Goal: Information Seeking & Learning: Learn about a topic

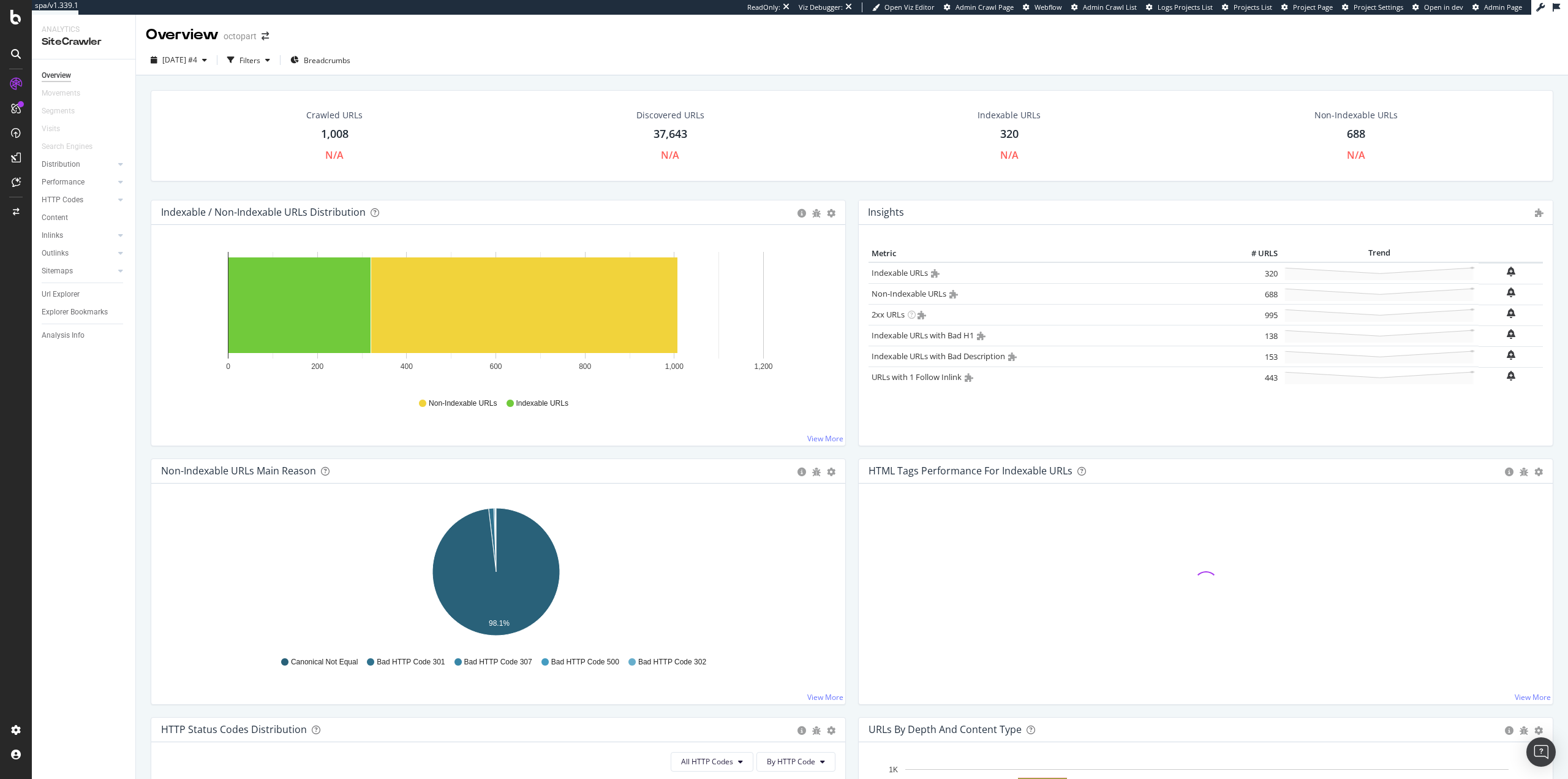
drag, startPoint x: 71, startPoint y: 297, endPoint x: 184, endPoint y: 435, distance: 178.4
click at [71, 297] on div "Url Explorer" at bounding box center [61, 294] width 38 height 13
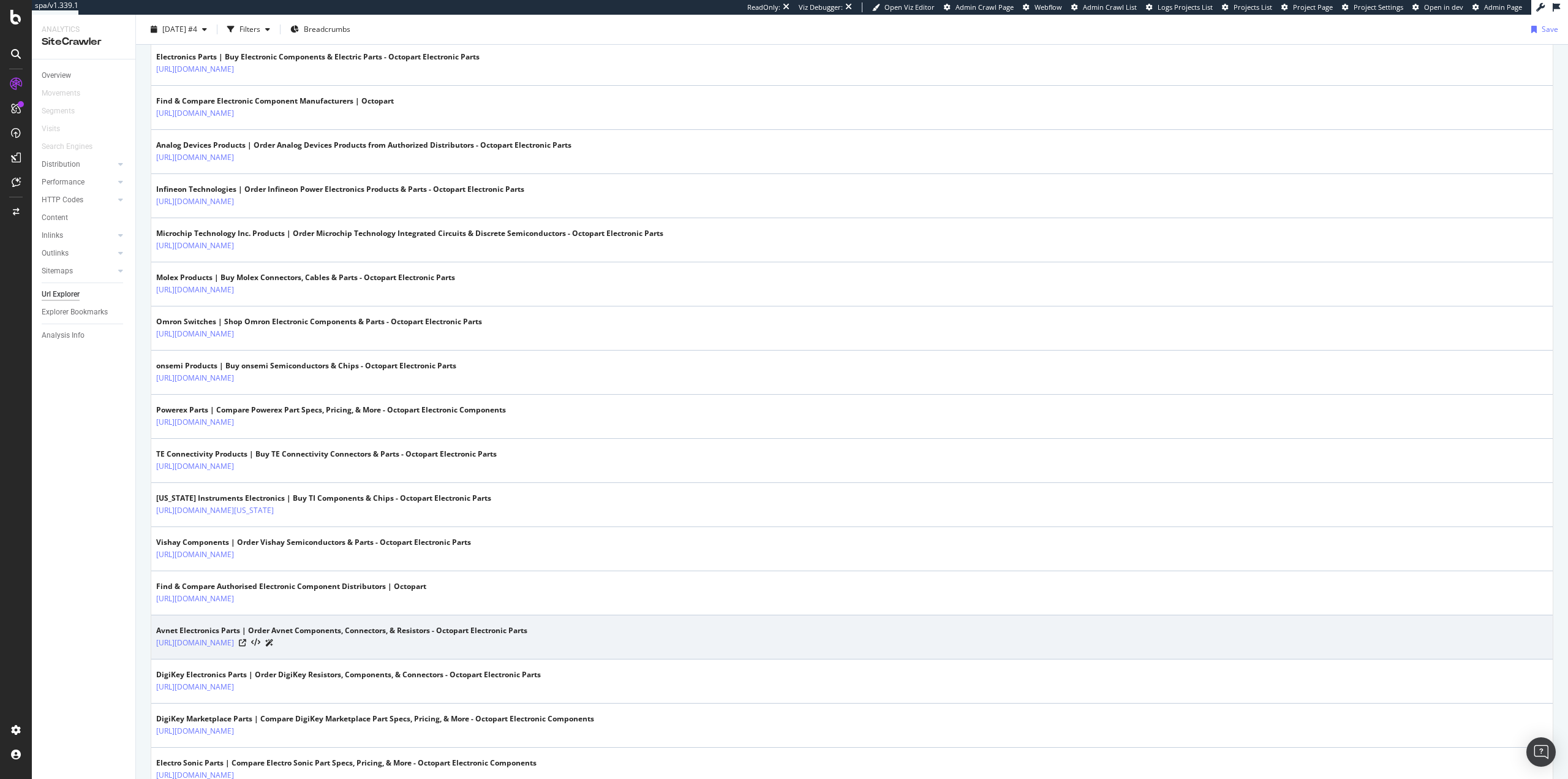
scroll to position [1919, 0]
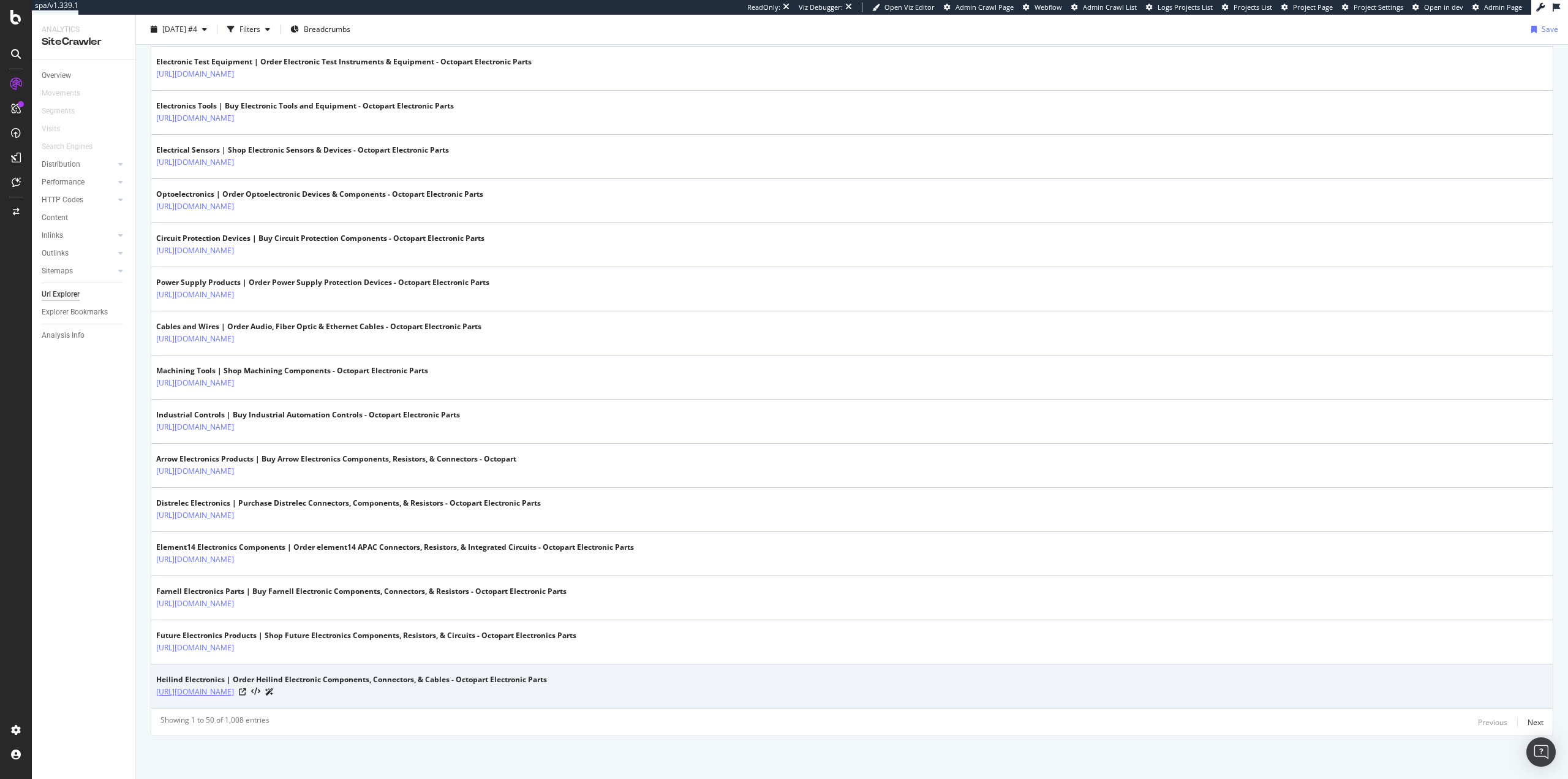
click at [234, 694] on link "[URL][DOMAIN_NAME]" at bounding box center [195, 692] width 78 height 13
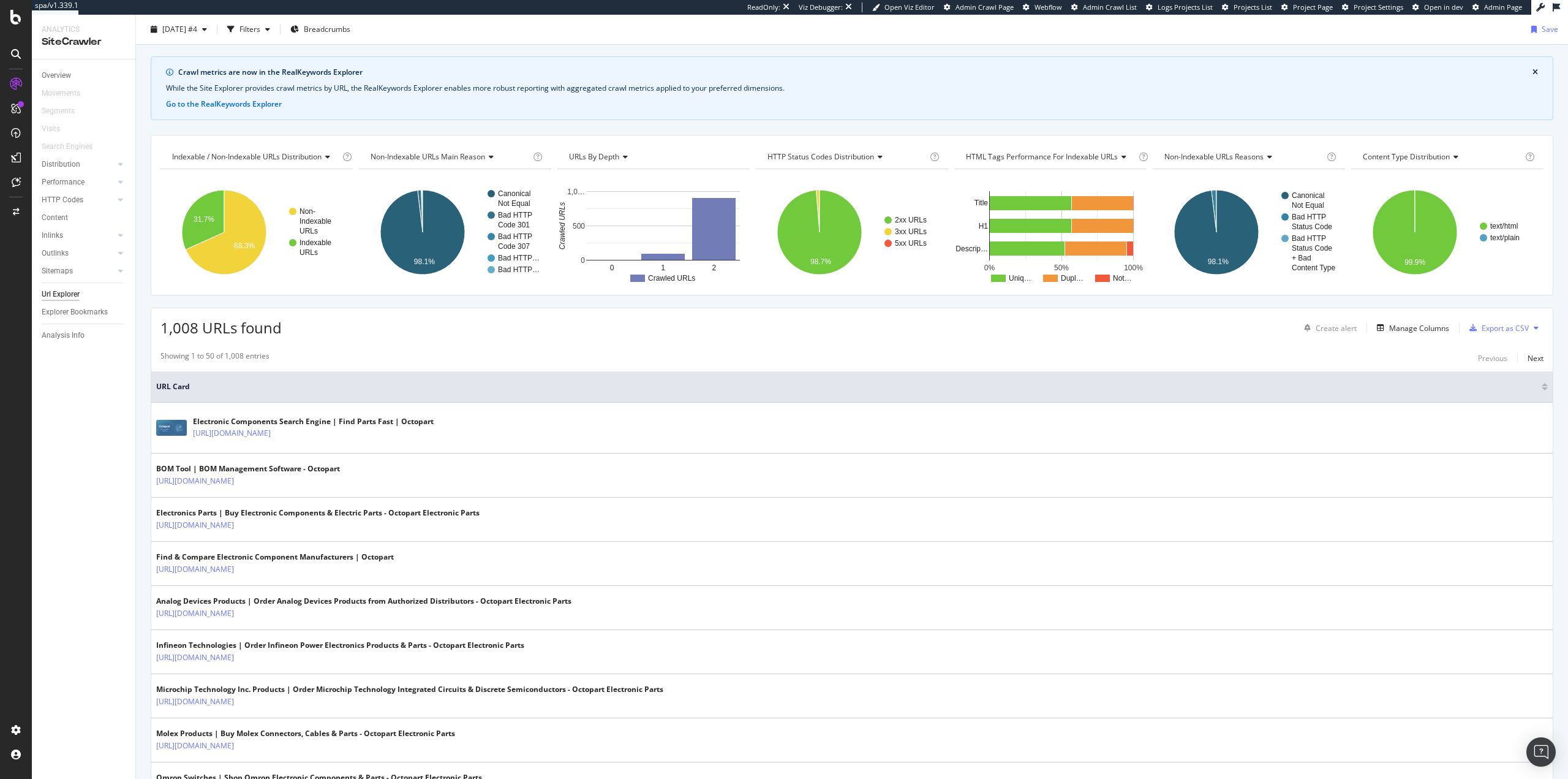
scroll to position [0, 0]
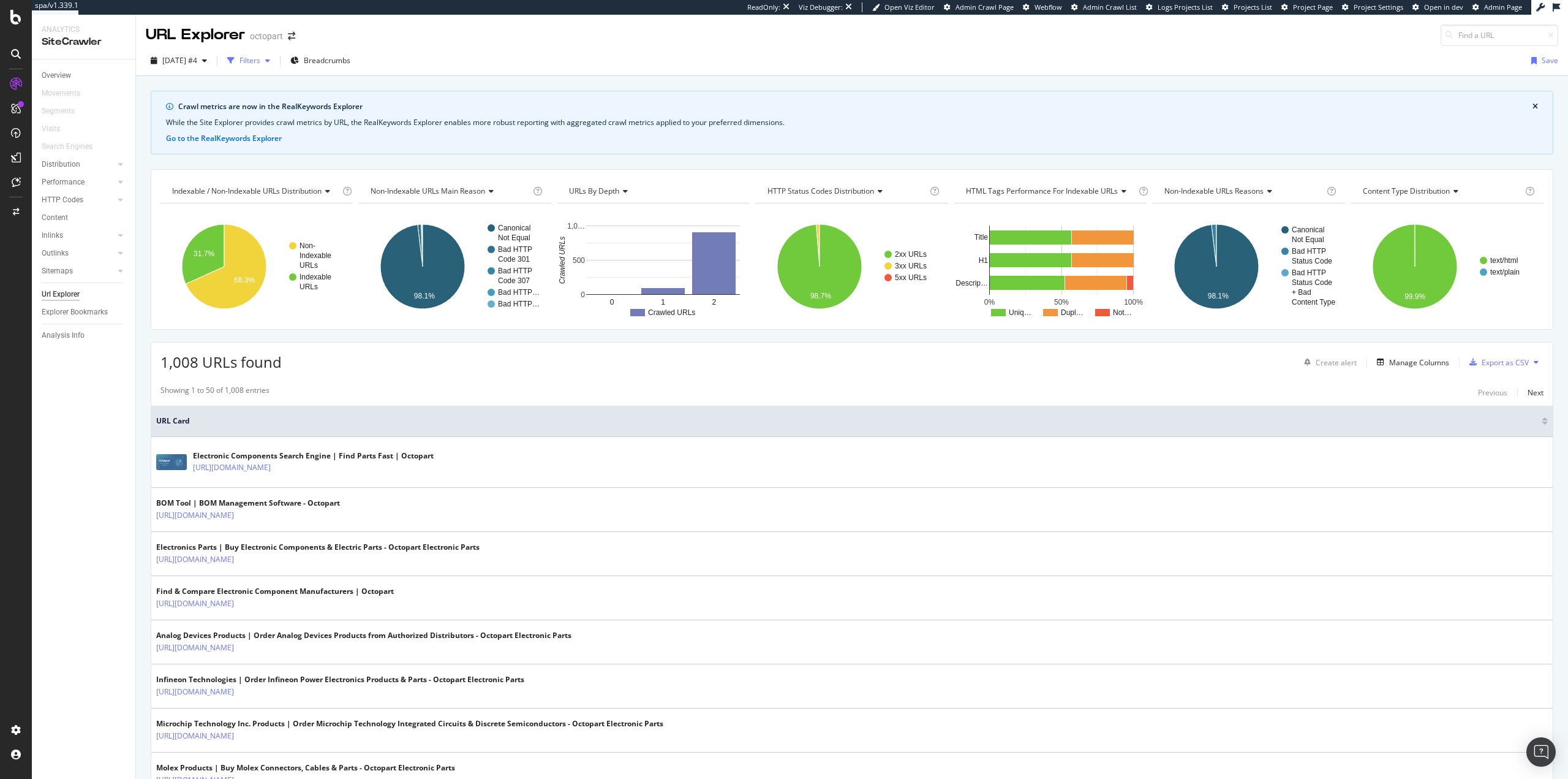
click at [260, 62] on div "Filters" at bounding box center [249, 60] width 20 height 10
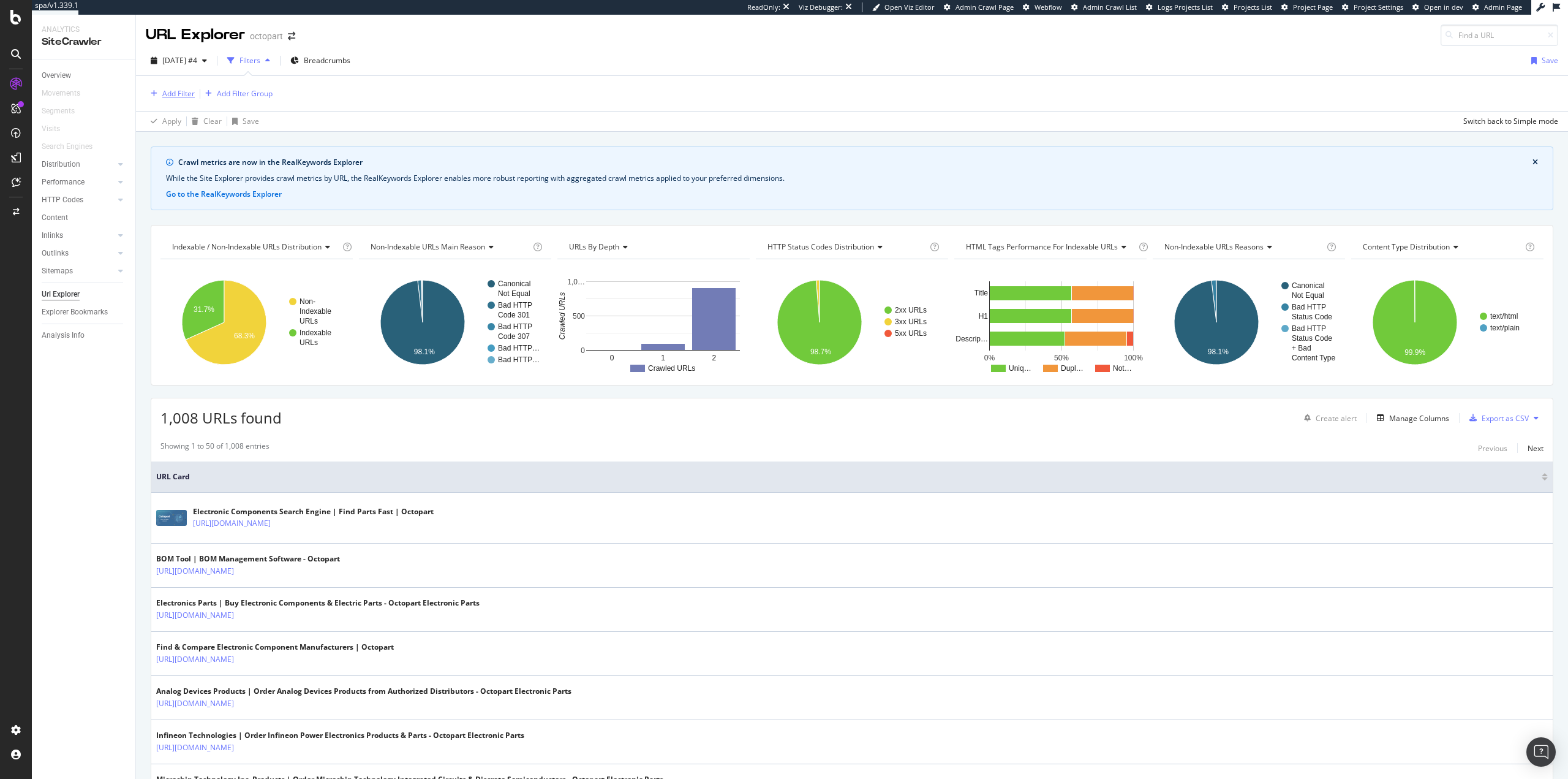
click at [178, 95] on div "Add Filter" at bounding box center [178, 93] width 32 height 10
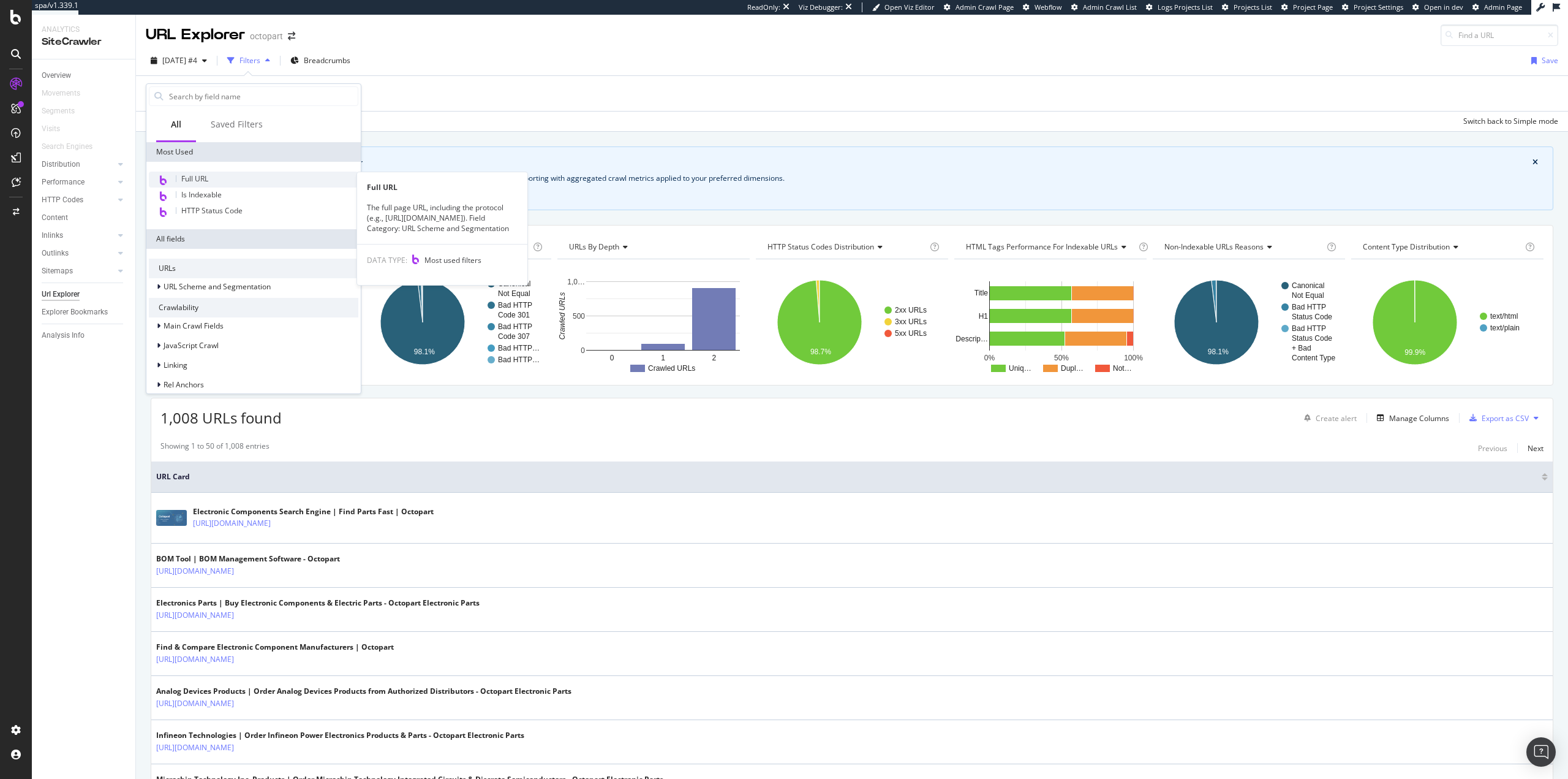
click at [203, 175] on span "Full URL" at bounding box center [194, 178] width 27 height 10
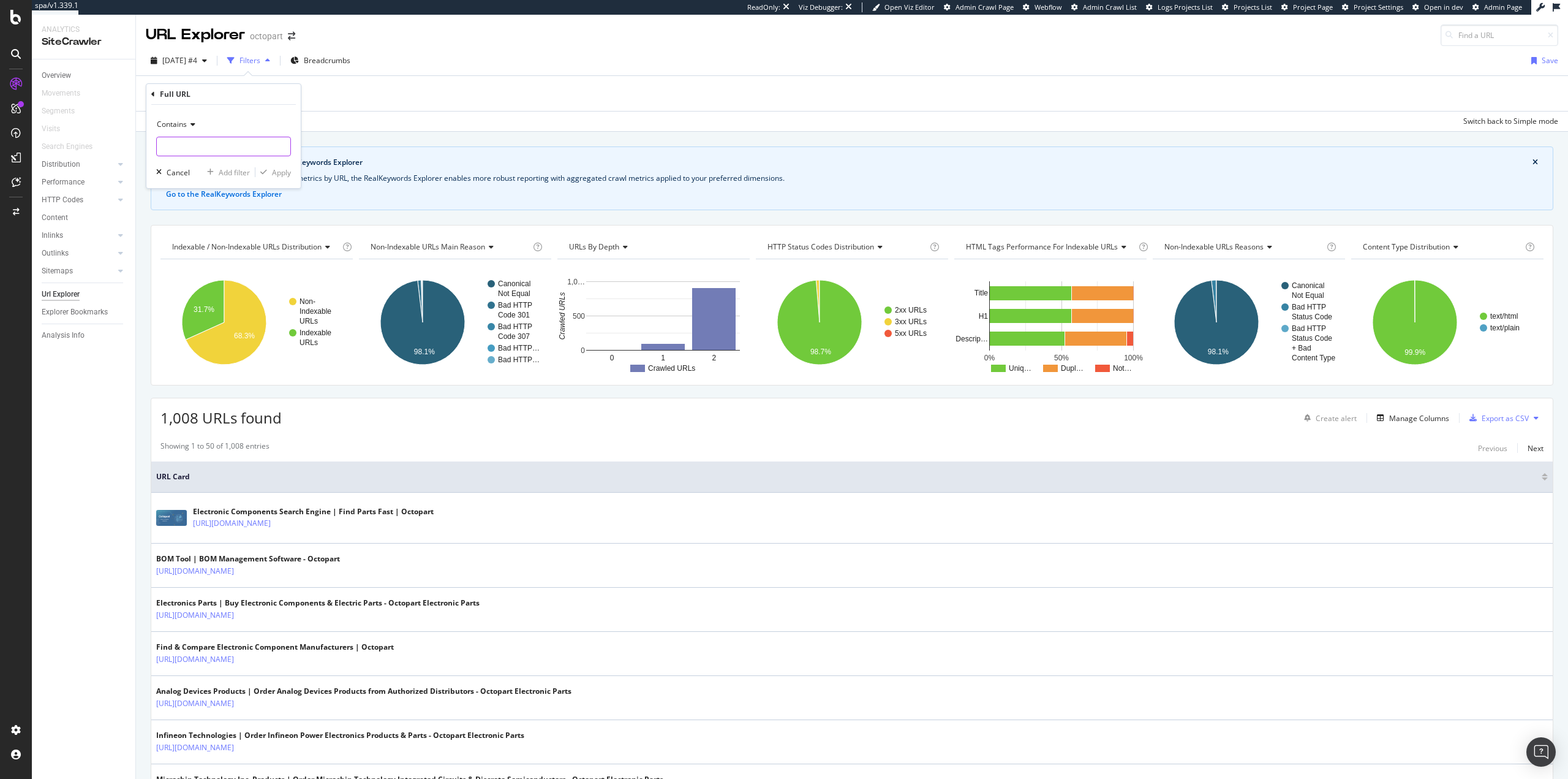
click at [214, 147] on input "text" at bounding box center [223, 146] width 134 height 20
paste input "[URL][DOMAIN_NAME][PERSON_NAME]"
type input "[URL][DOMAIN_NAME][PERSON_NAME]"
click at [270, 175] on div "button" at bounding box center [264, 172] width 17 height 7
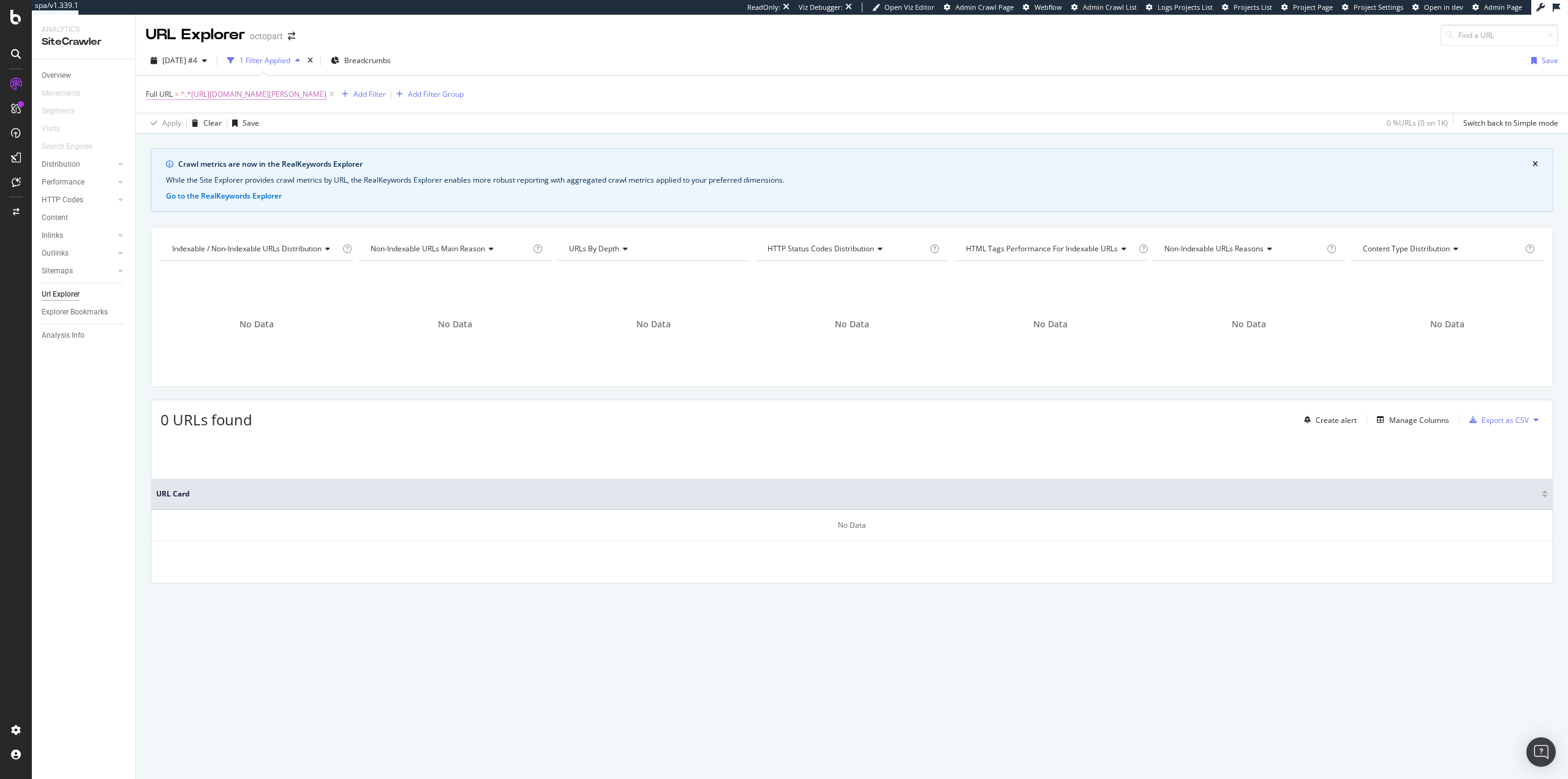
click at [162, 95] on span "Full URL" at bounding box center [159, 94] width 27 height 10
click at [204, 147] on input "[URL][DOMAIN_NAME][PERSON_NAME]" at bounding box center [214, 145] width 116 height 20
paste input "idlite"
type input "[URL][DOMAIN_NAME]"
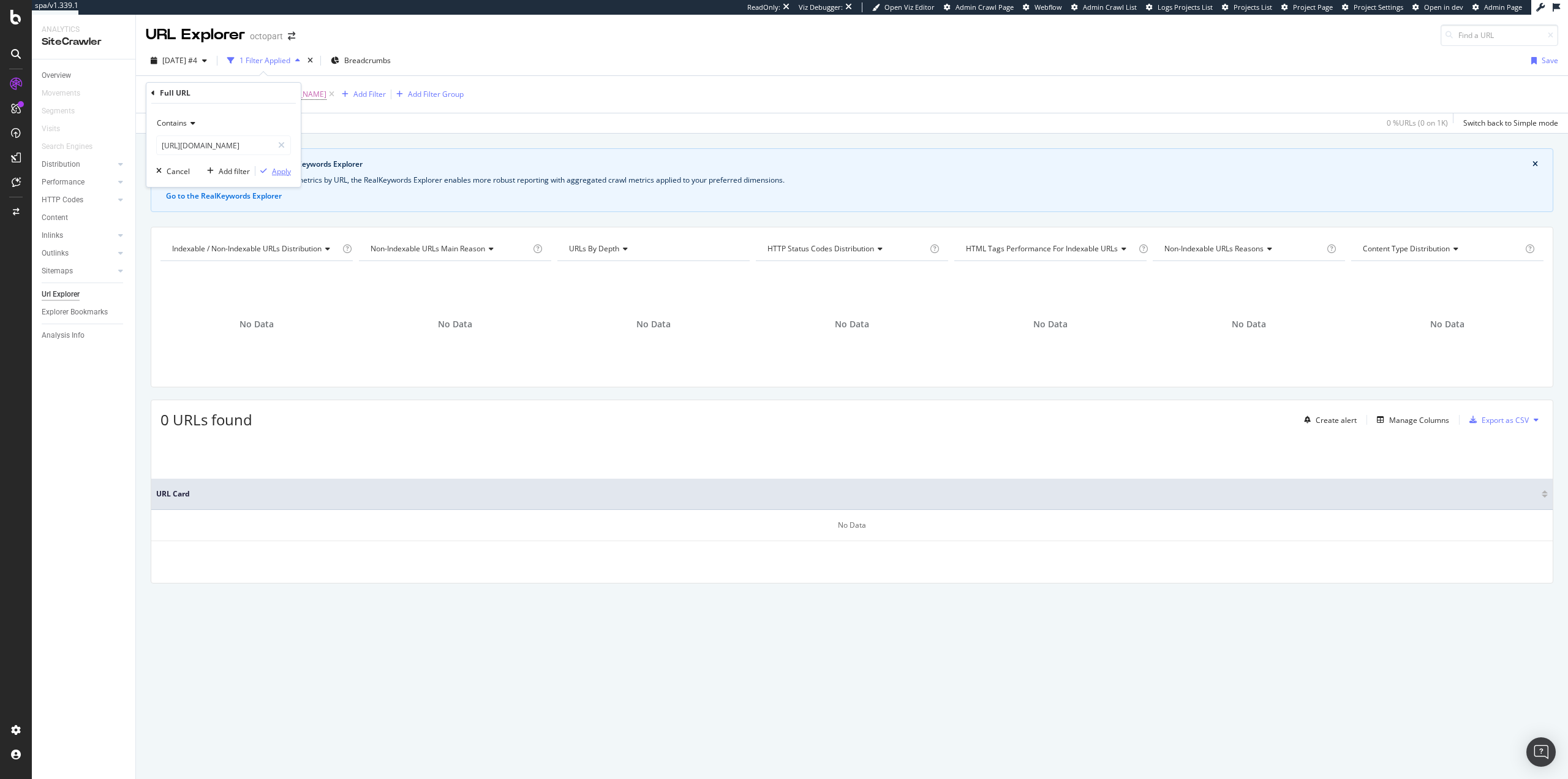
click at [289, 175] on div "Apply" at bounding box center [282, 171] width 19 height 10
click at [279, 95] on icon at bounding box center [274, 94] width 10 height 13
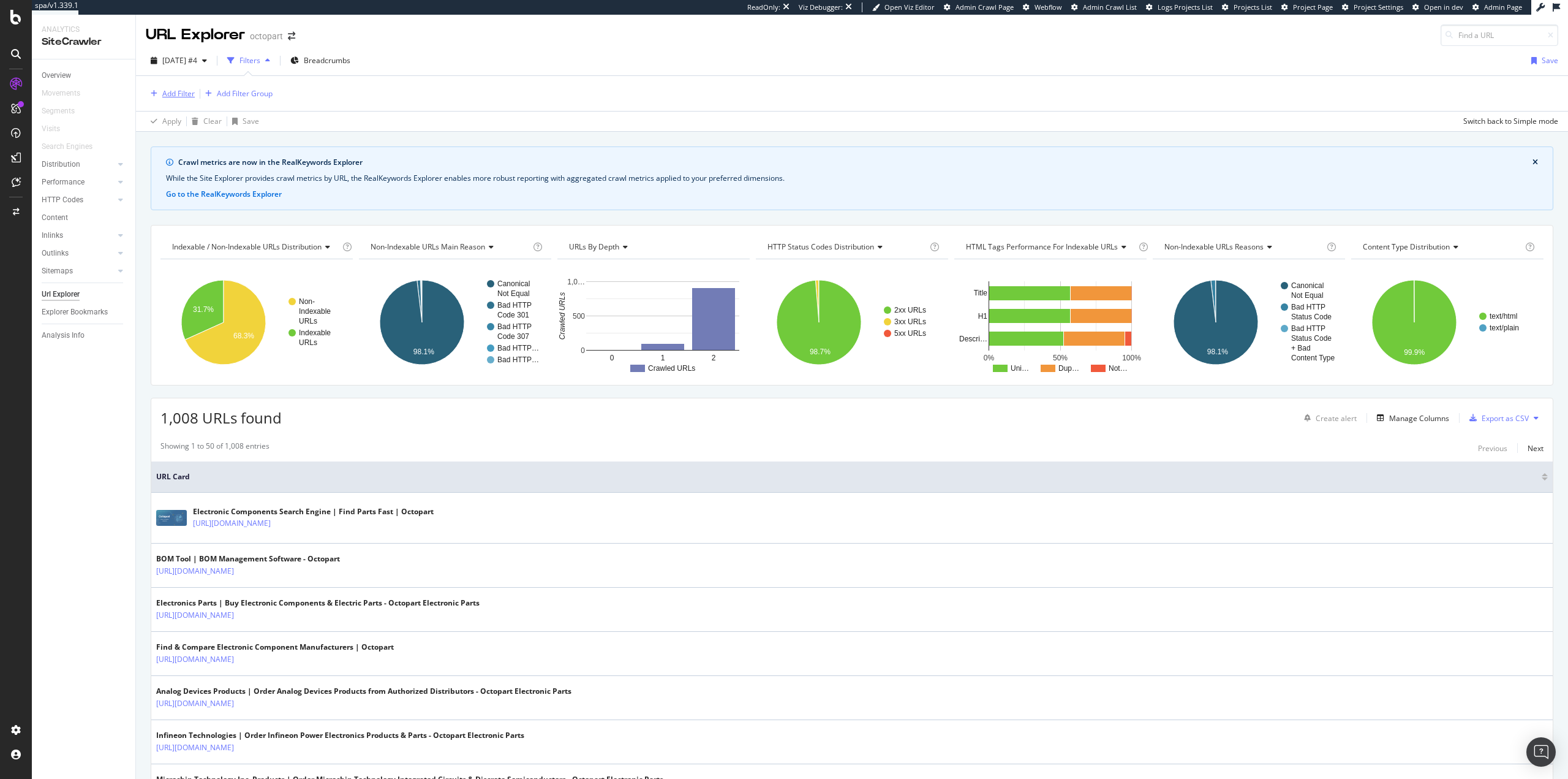
click at [179, 90] on div "Add Filter" at bounding box center [178, 93] width 32 height 10
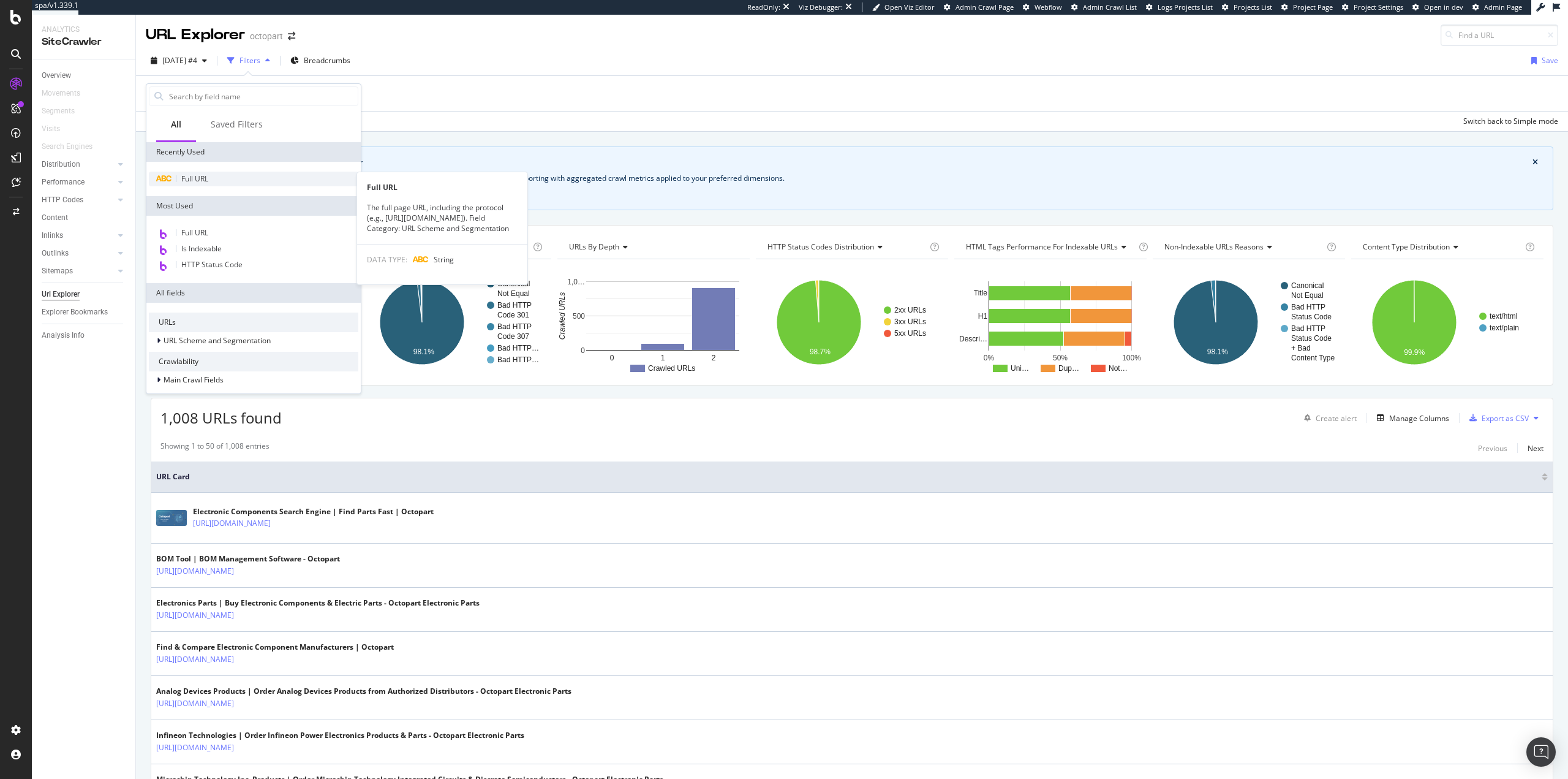
click at [188, 180] on span "Full URL" at bounding box center [194, 178] width 27 height 10
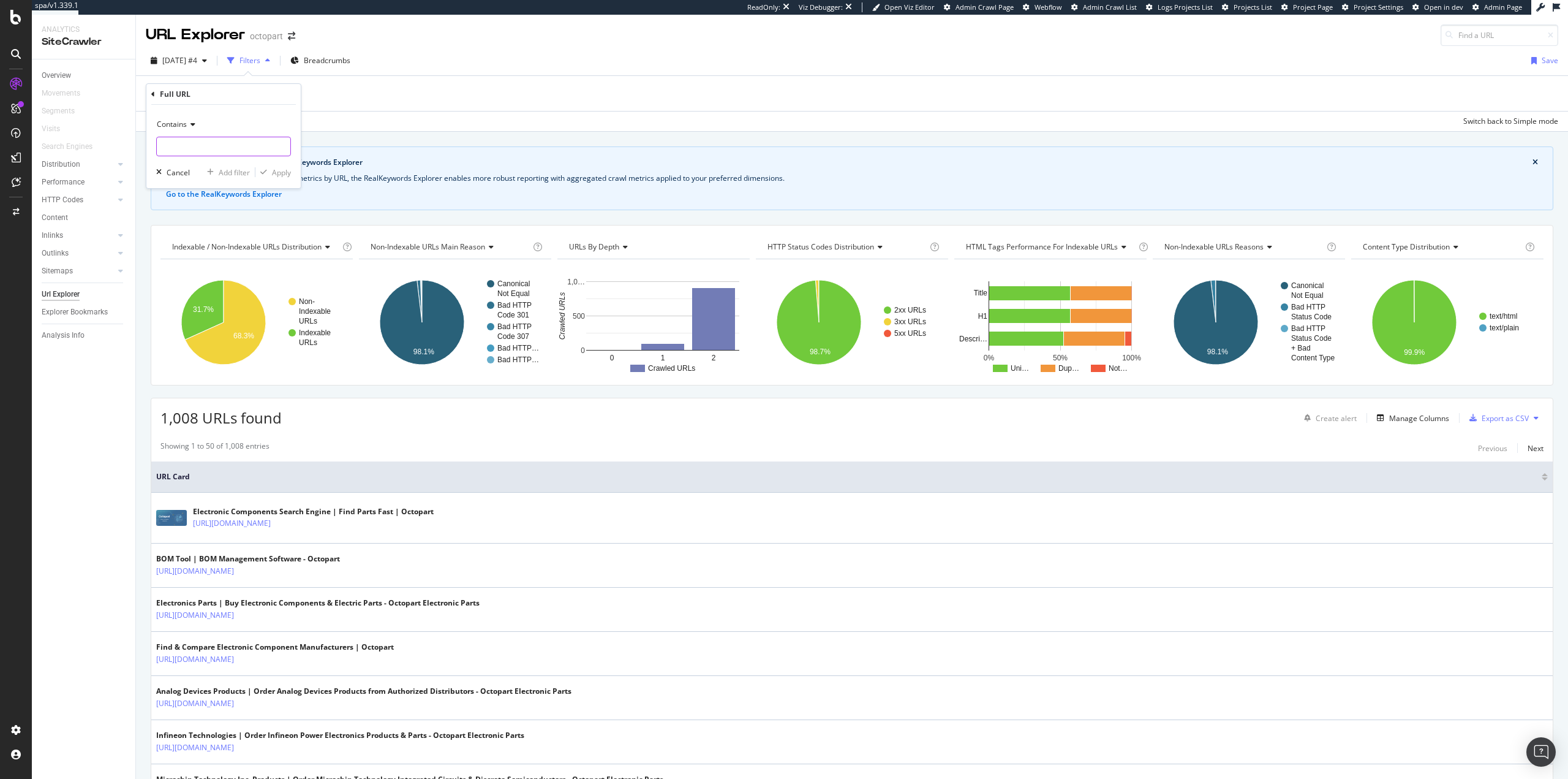
click at [208, 142] on input "text" at bounding box center [223, 146] width 134 height 20
paste input "[URL][DOMAIN_NAME]"
type input "[URL][DOMAIN_NAME]"
click at [272, 172] on div "Apply" at bounding box center [282, 172] width 19 height 10
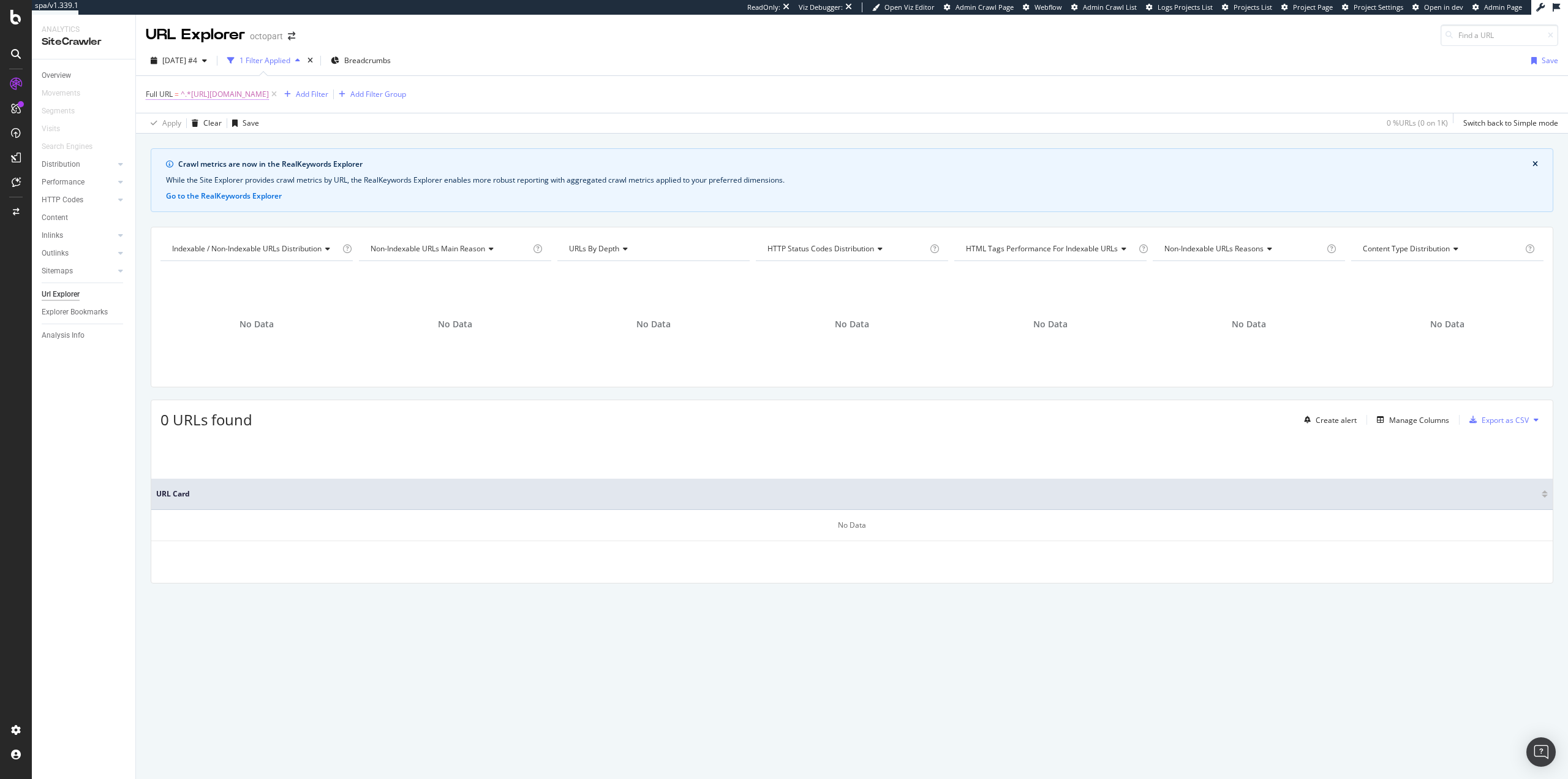
click at [220, 95] on span "^.*https://octopart.com/manufacturers/conec.*$" at bounding box center [225, 94] width 88 height 17
click at [216, 142] on input "[URL][DOMAIN_NAME]" at bounding box center [214, 145] width 116 height 20
paste input "bkl-electroni"
type input "[URL][DOMAIN_NAME]"
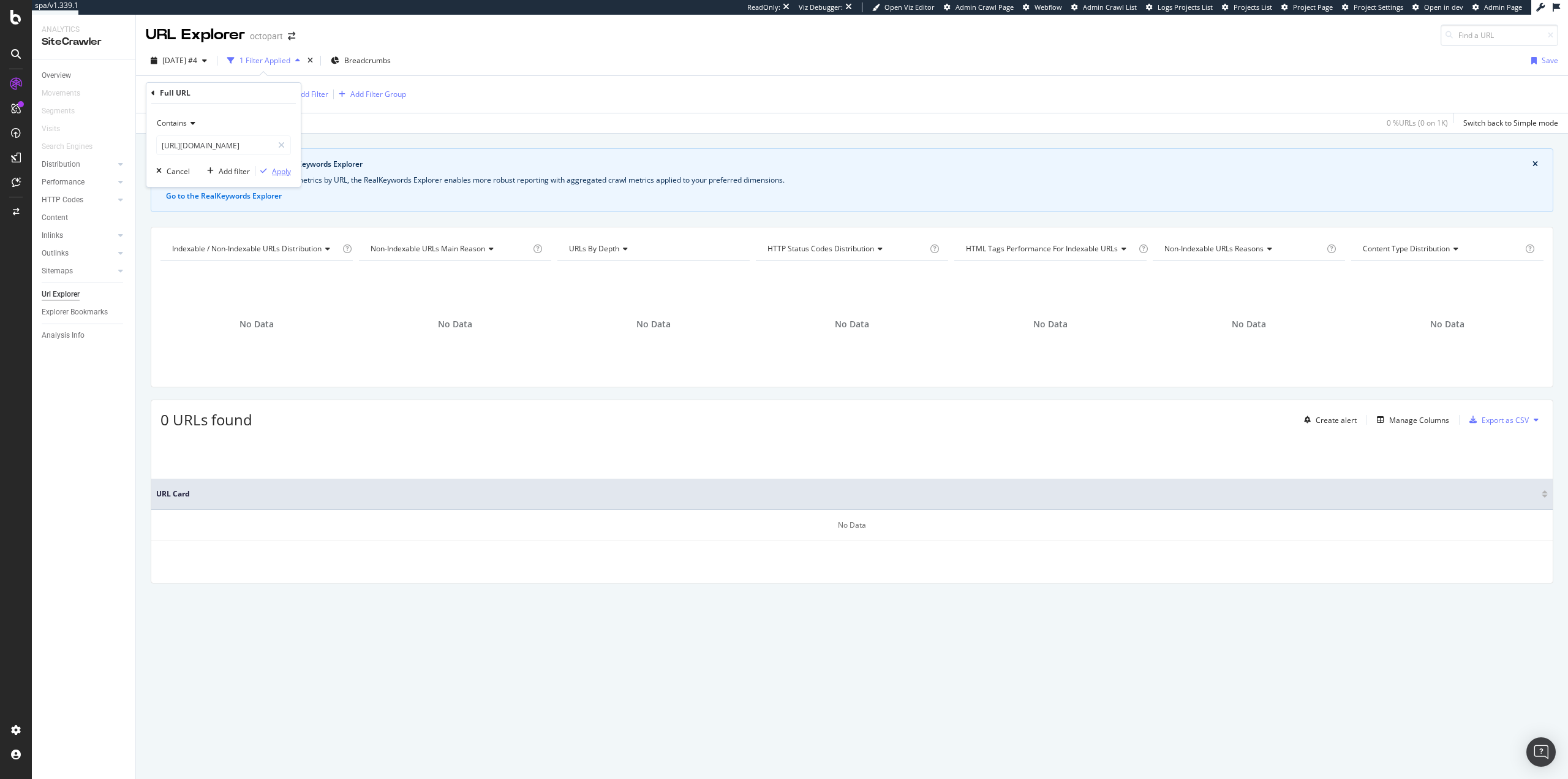
click at [283, 174] on div "Apply" at bounding box center [282, 171] width 19 height 10
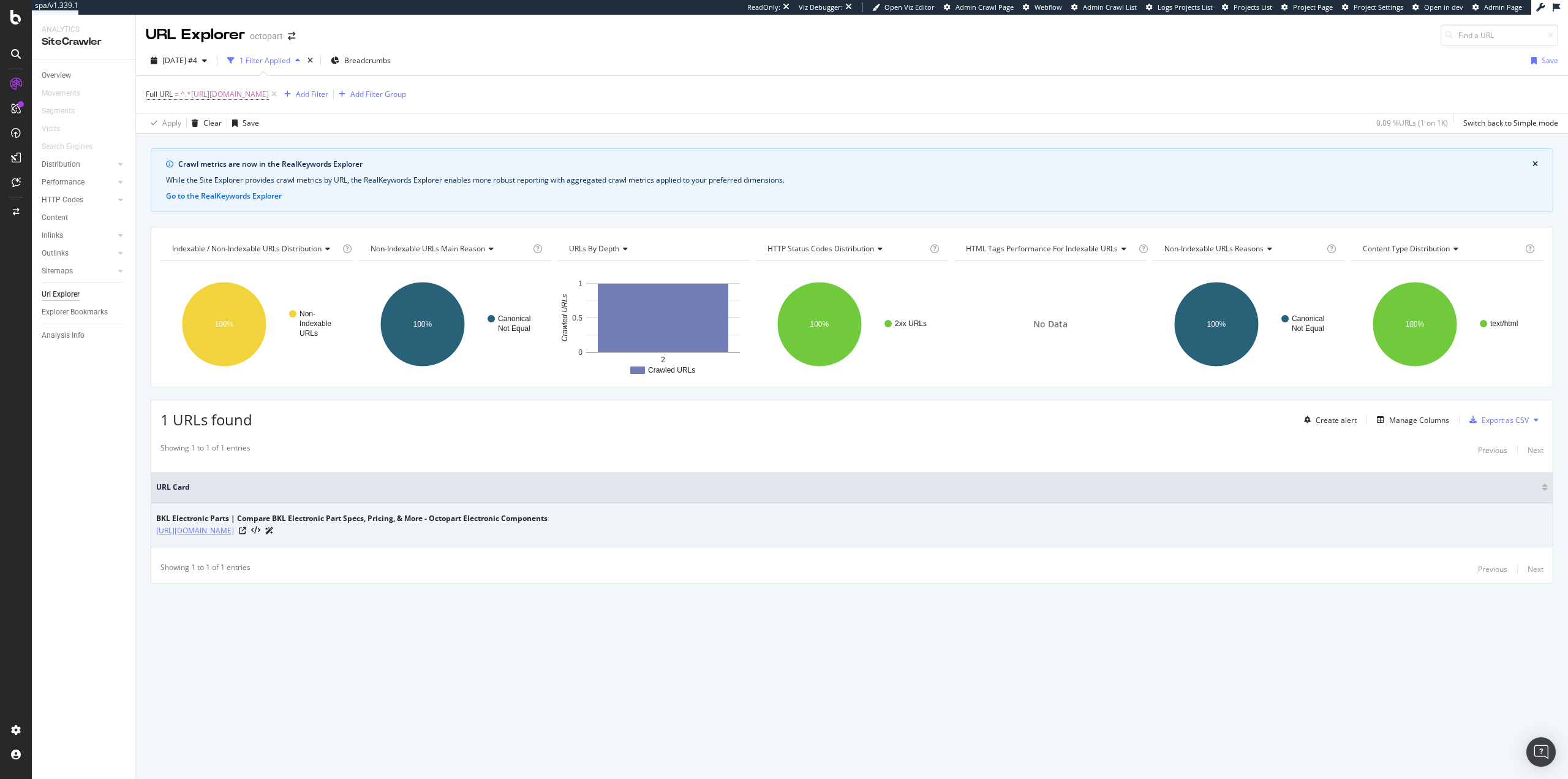
click at [234, 531] on link "[URL][DOMAIN_NAME]" at bounding box center [195, 530] width 78 height 13
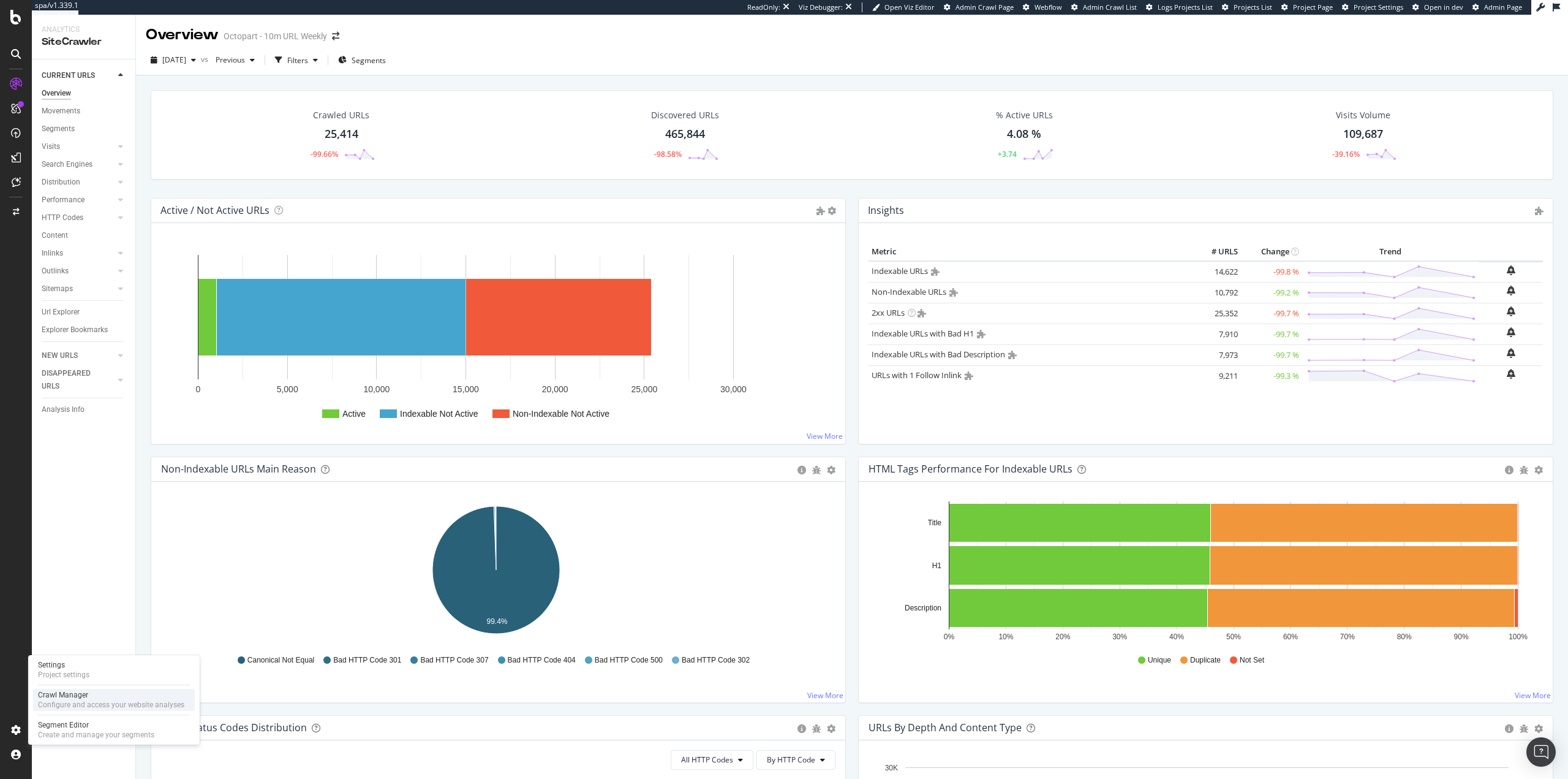
click at [74, 692] on div "Crawl Manager" at bounding box center [111, 695] width 146 height 9
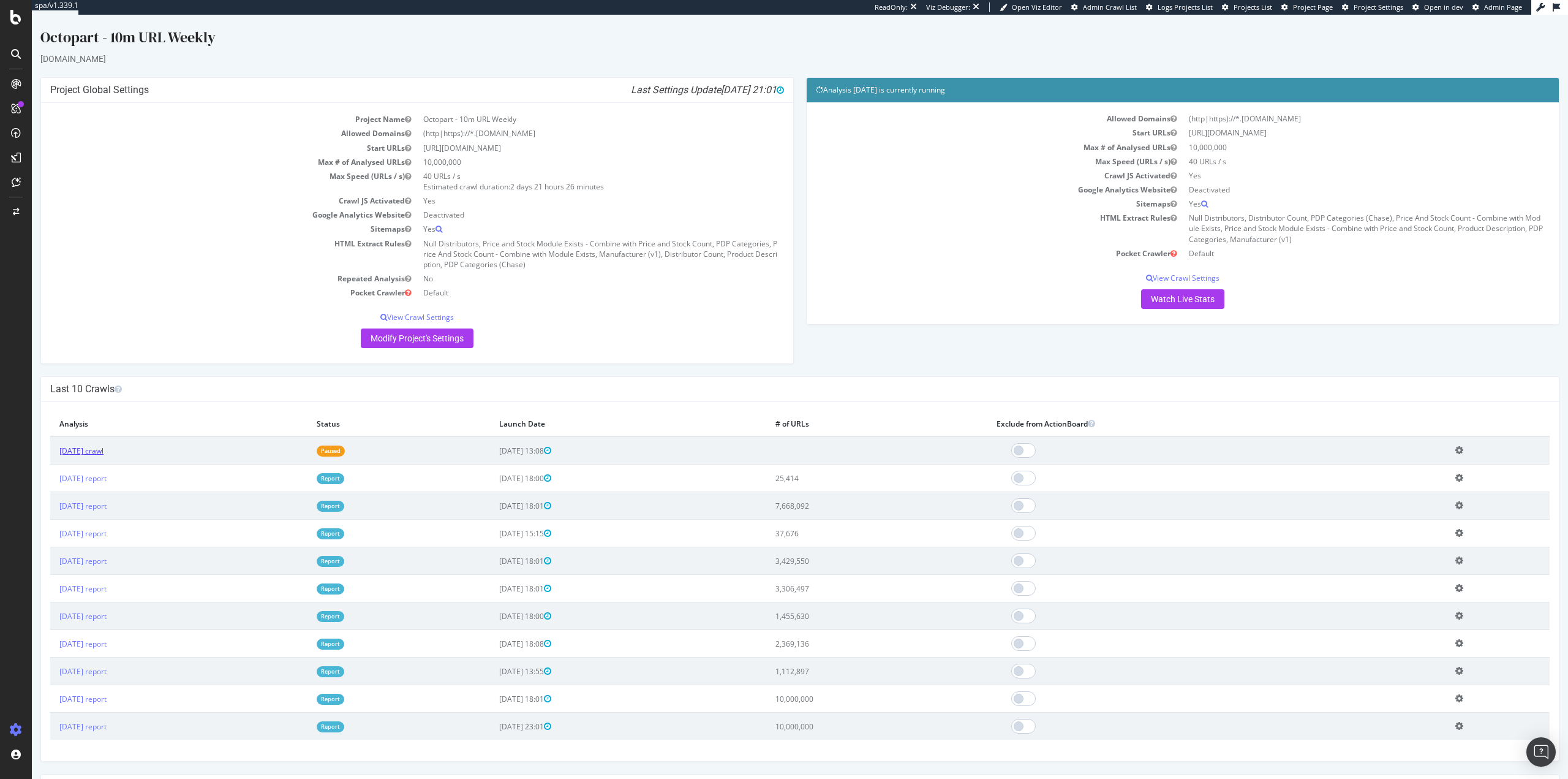
click at [67, 450] on link "[DATE] crawl" at bounding box center [82, 450] width 44 height 10
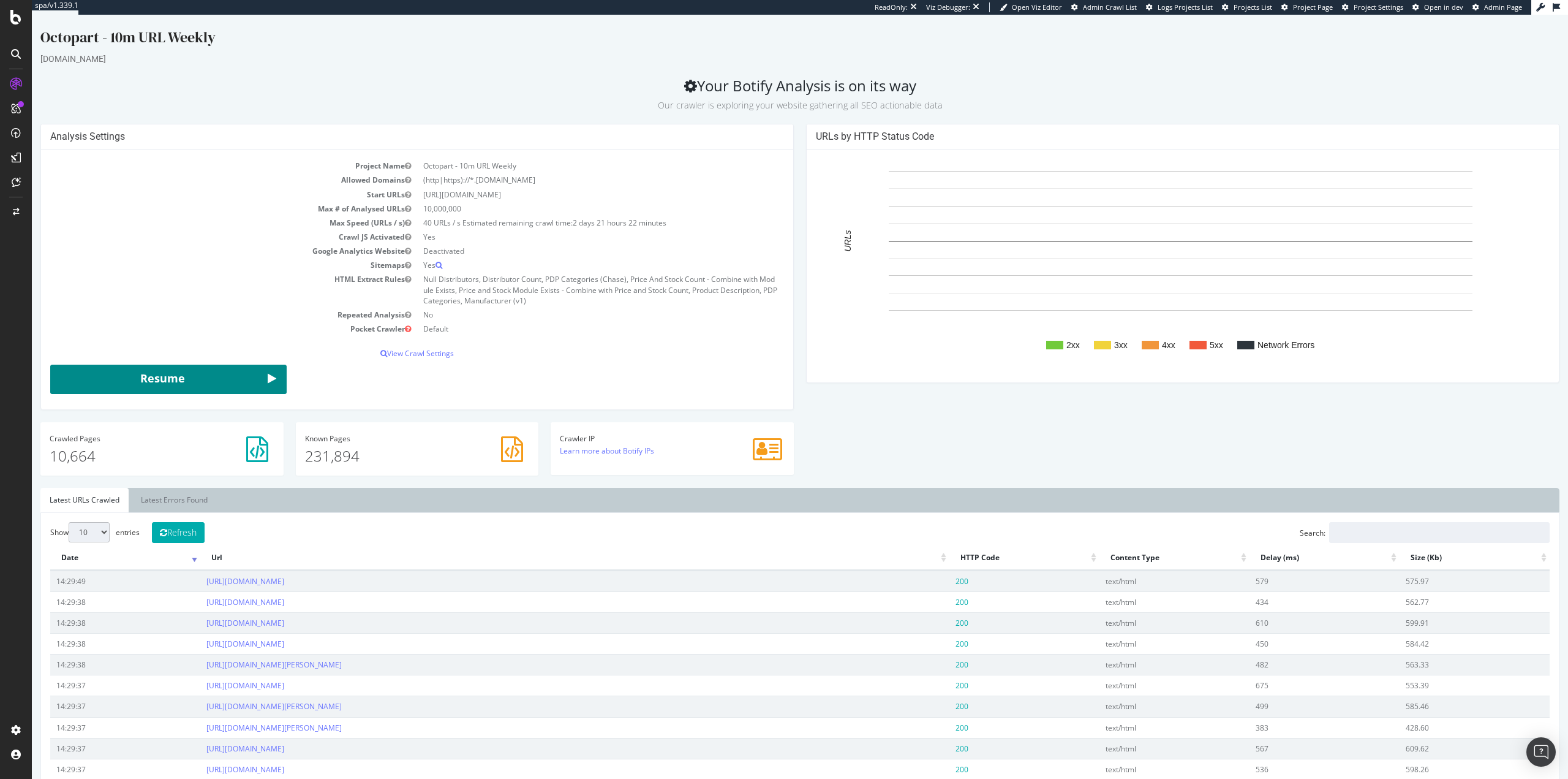
click at [221, 392] on button "Resume" at bounding box center [168, 378] width 237 height 29
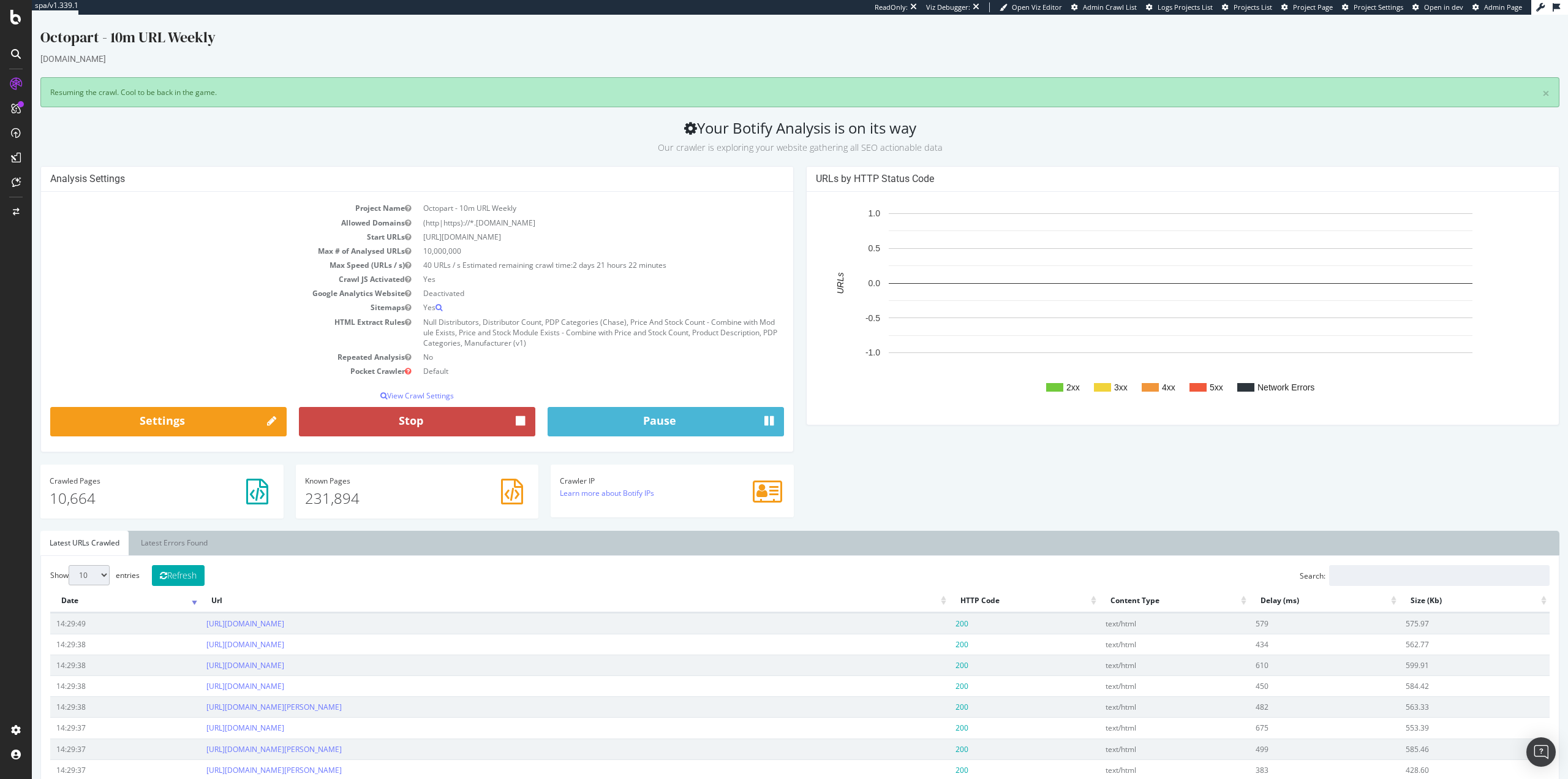
click at [445, 422] on button "Stop" at bounding box center [417, 421] width 237 height 29
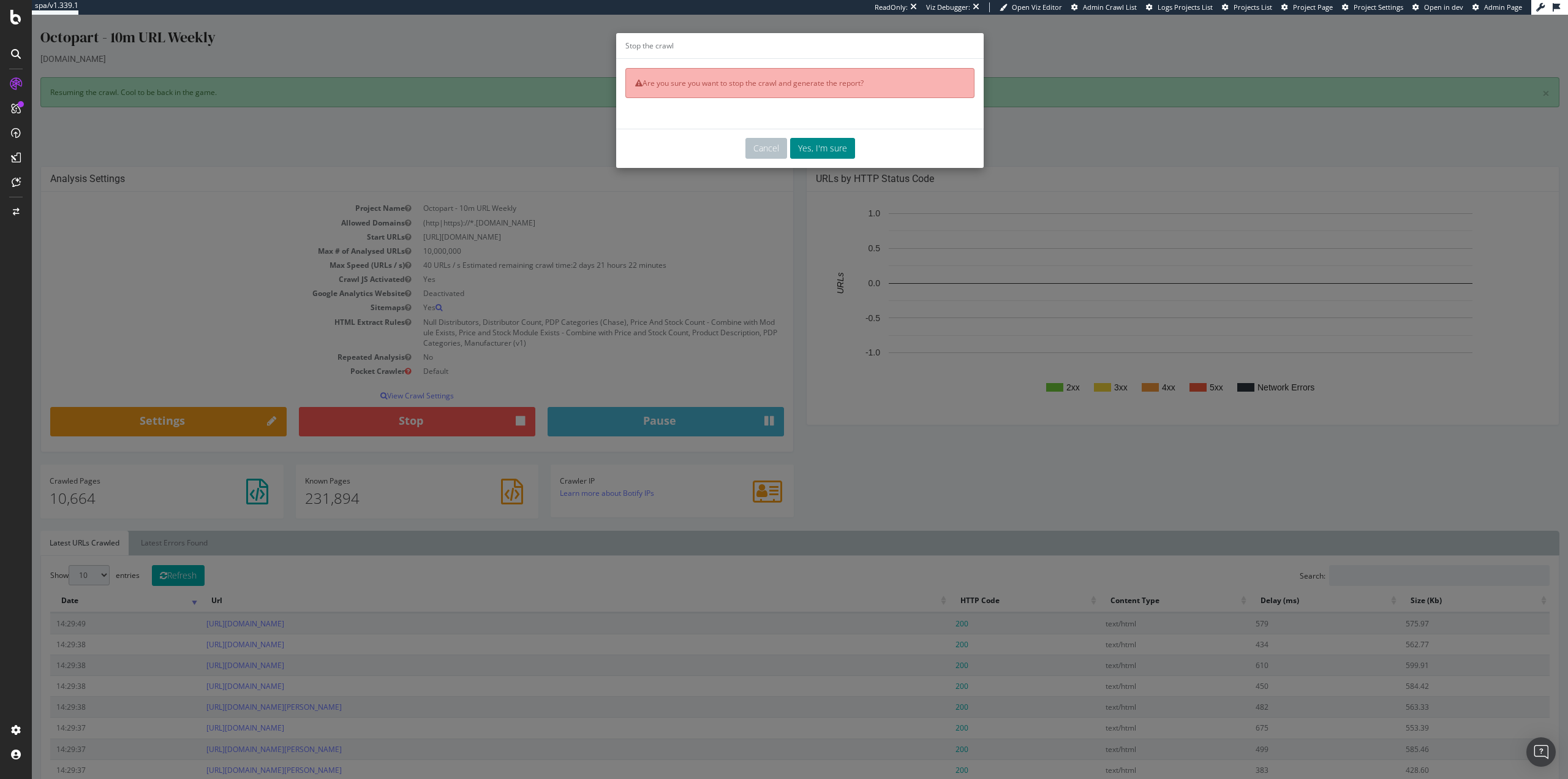
click at [828, 150] on button "Yes, I'm sure" at bounding box center [822, 148] width 65 height 20
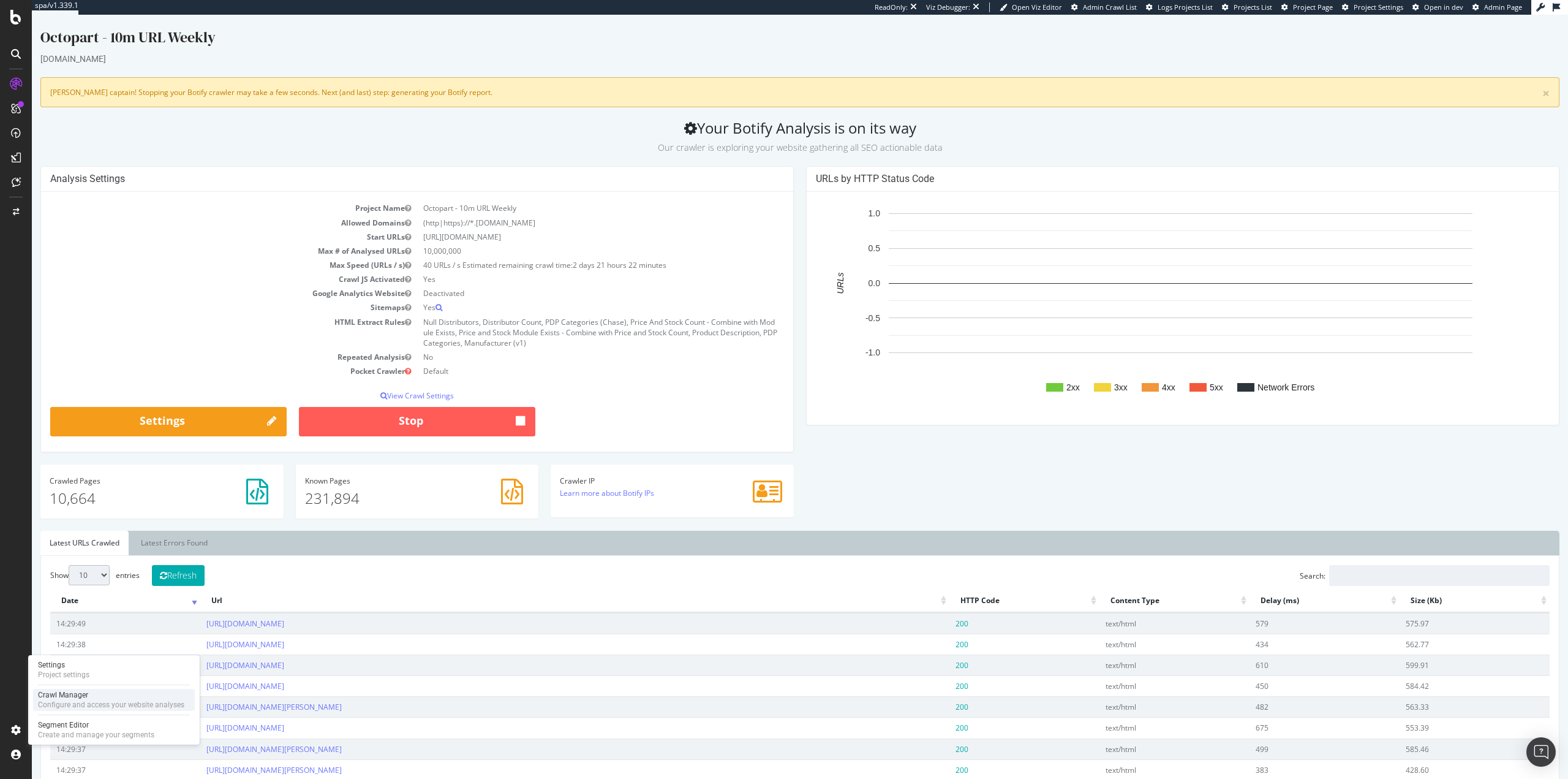
click at [81, 701] on div "Configure and access your website analyses" at bounding box center [111, 704] width 146 height 9
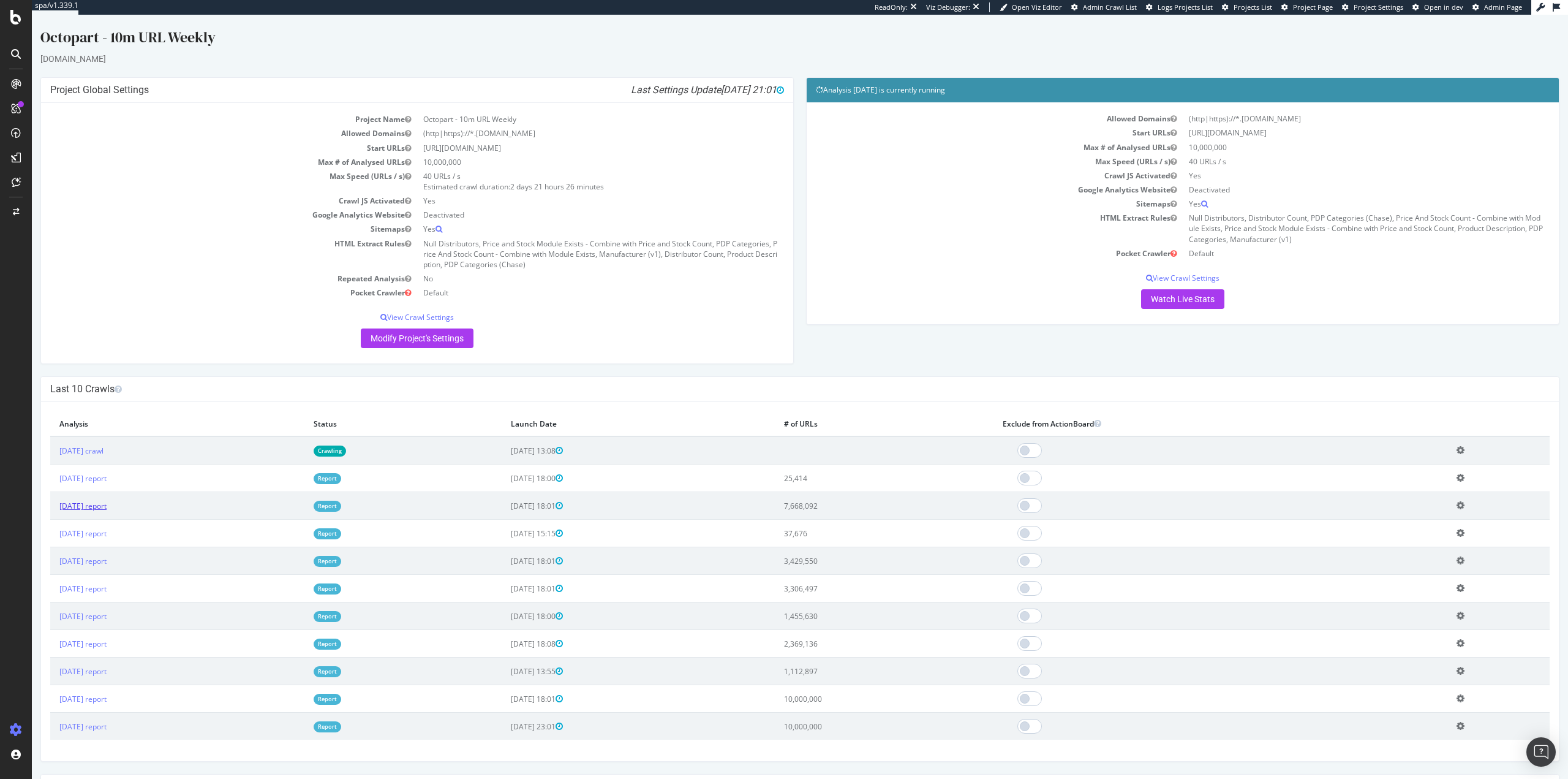
click at [102, 506] on link "[DATE] report" at bounding box center [83, 505] width 47 height 10
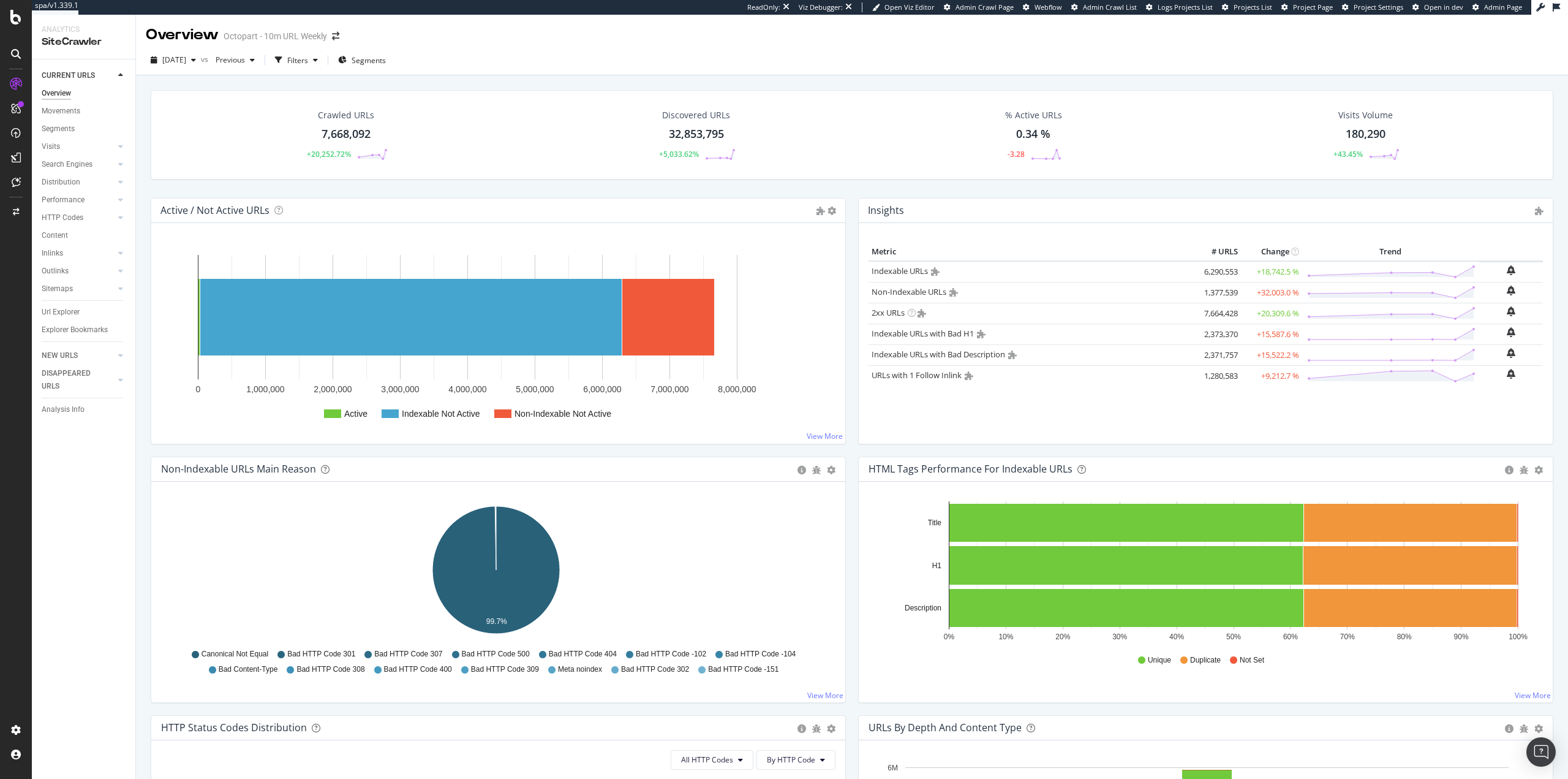
drag, startPoint x: 61, startPoint y: 311, endPoint x: 817, endPoint y: 183, distance: 766.8
click at [61, 312] on div "Url Explorer" at bounding box center [61, 312] width 38 height 13
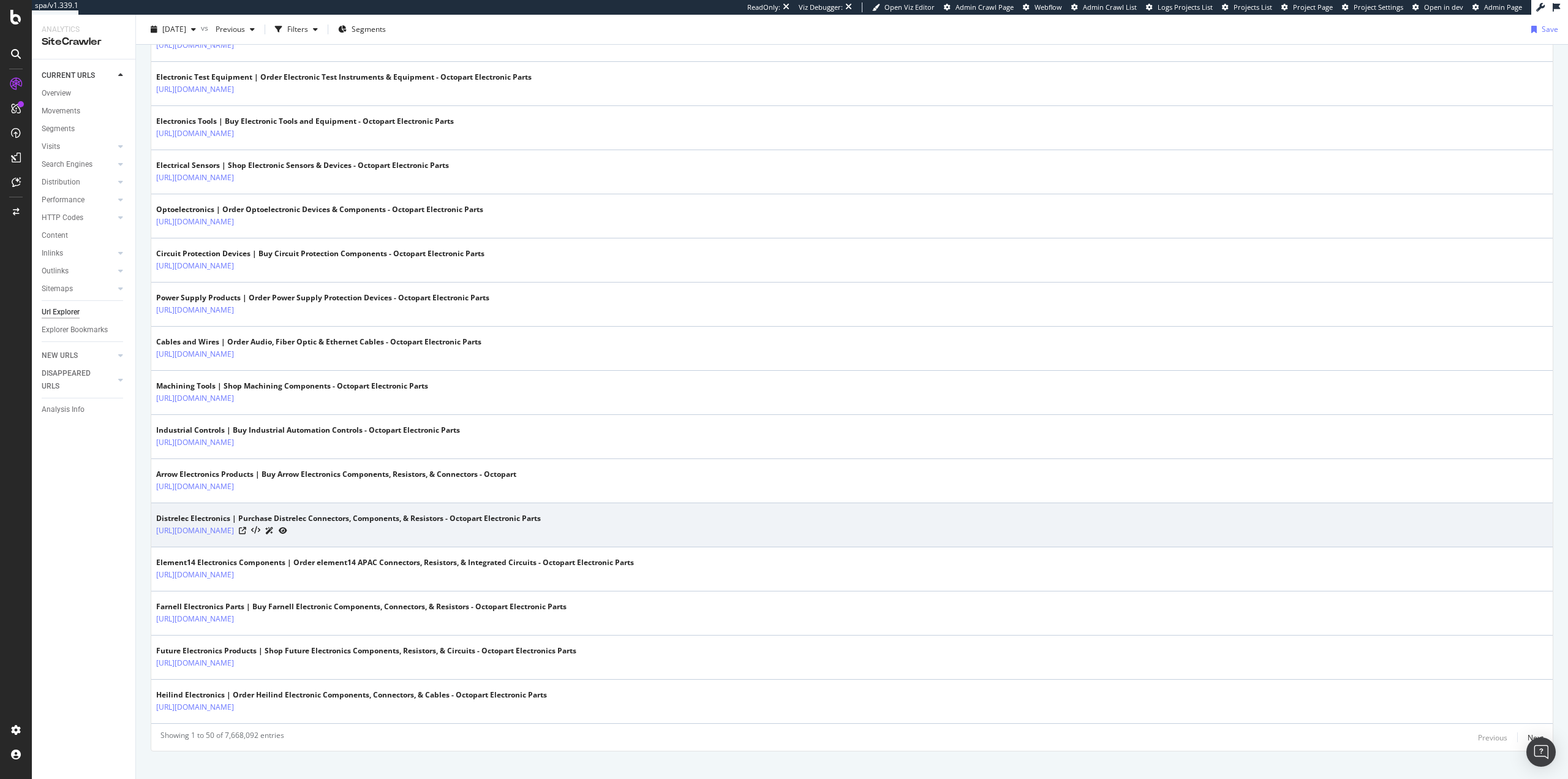
scroll to position [1919, 0]
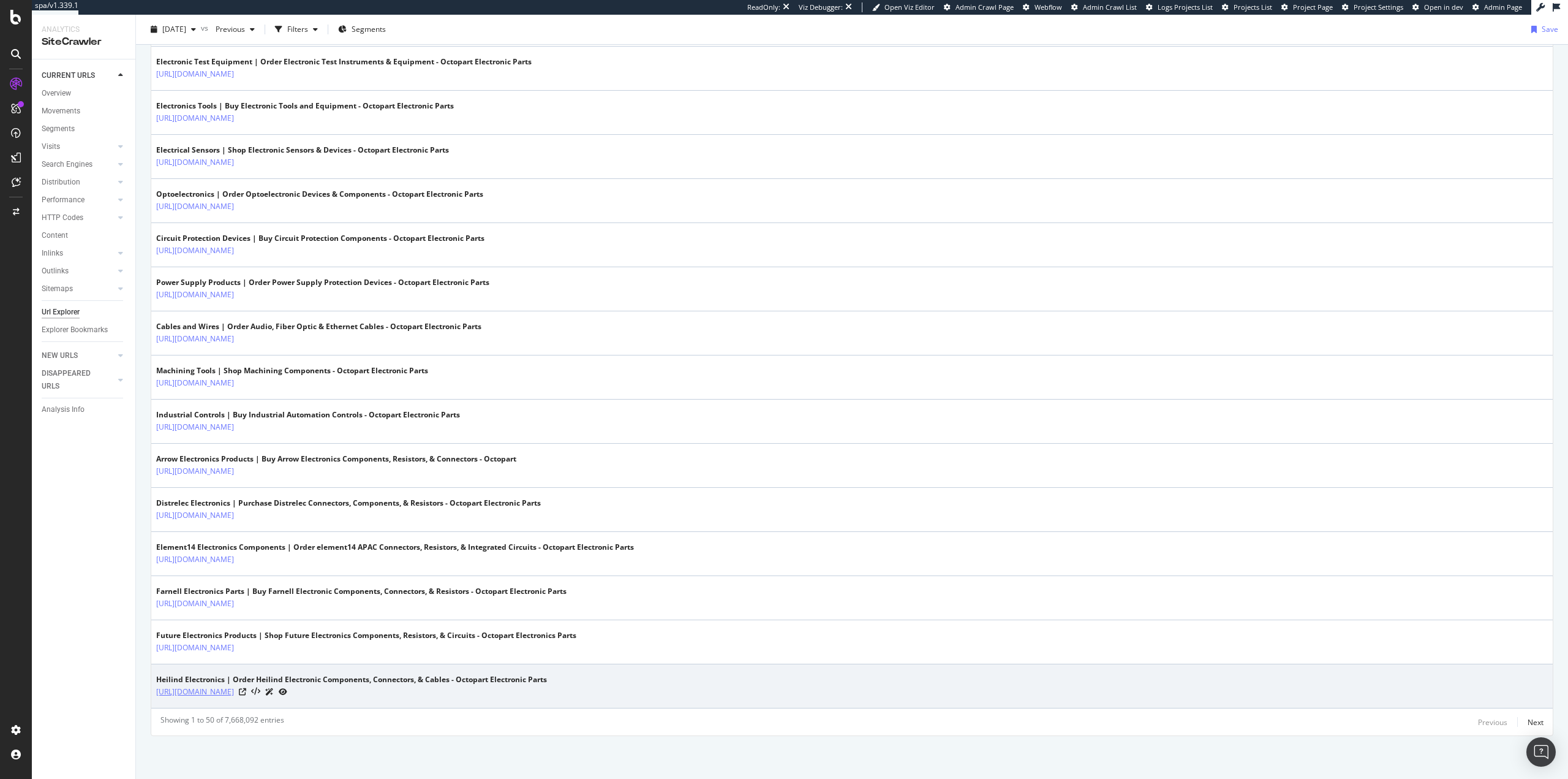
click at [234, 689] on link "[URL][DOMAIN_NAME]" at bounding box center [195, 692] width 78 height 13
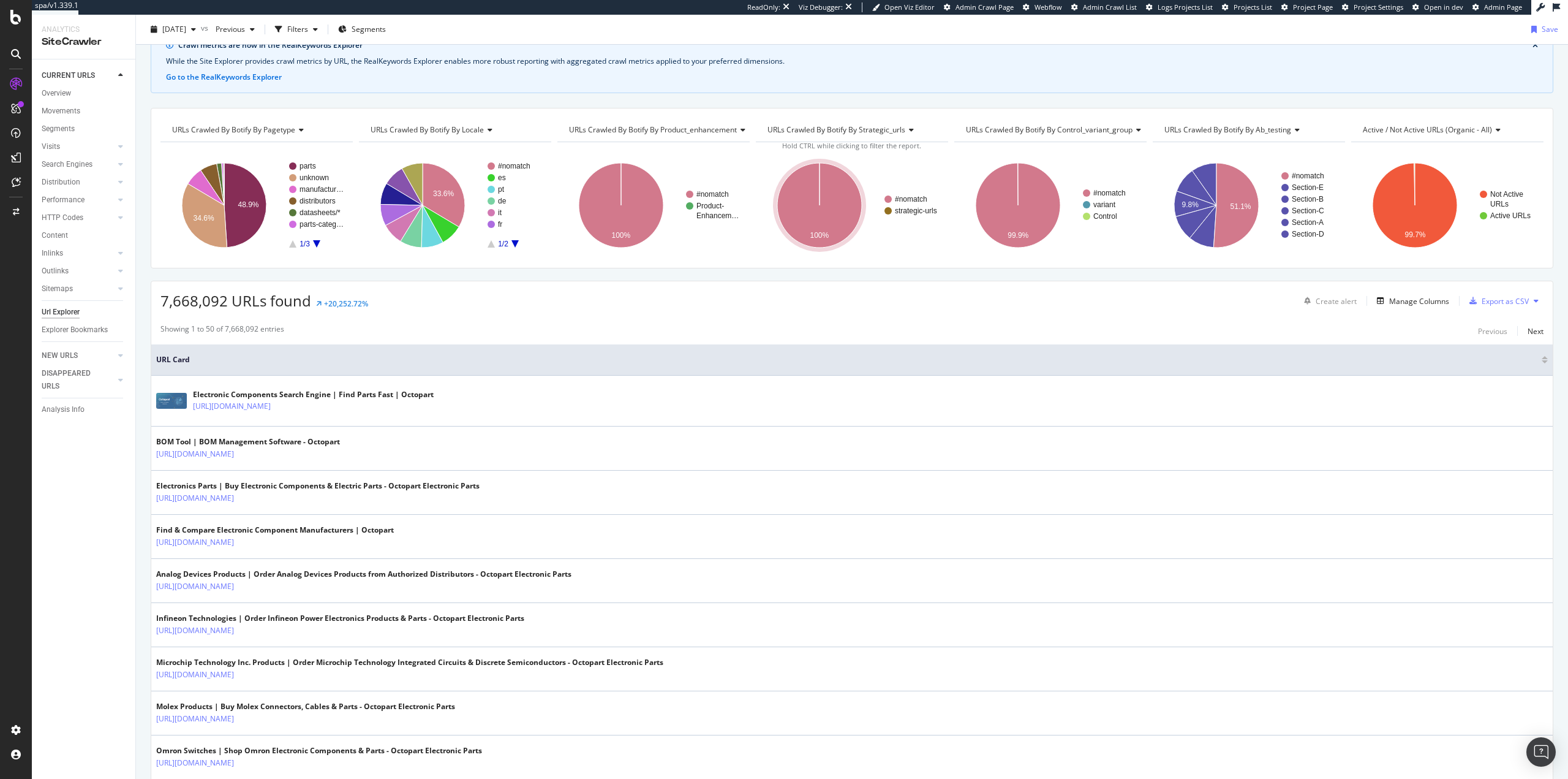
scroll to position [0, 0]
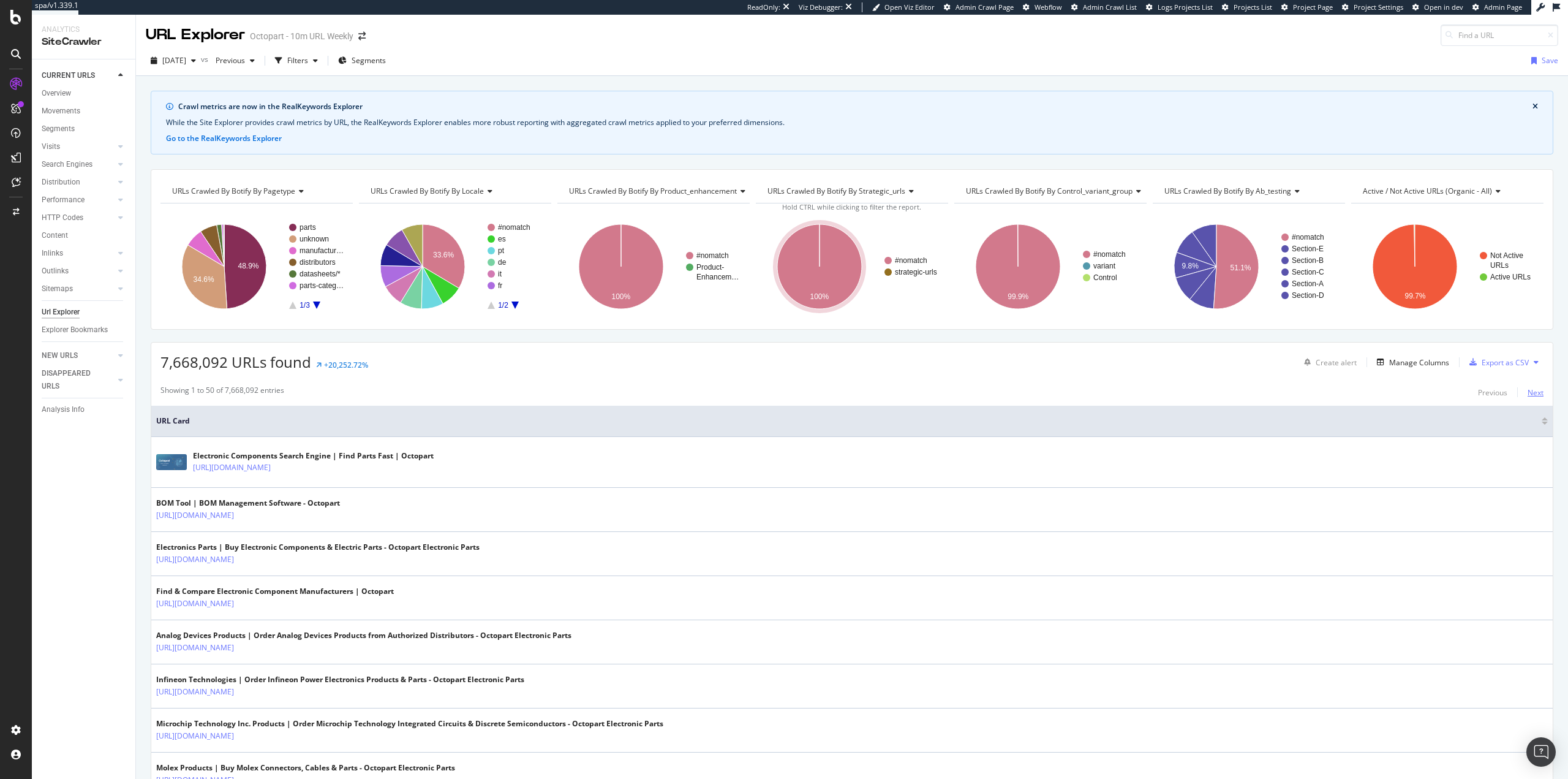
click at [1528, 393] on div "Next" at bounding box center [1536, 392] width 16 height 10
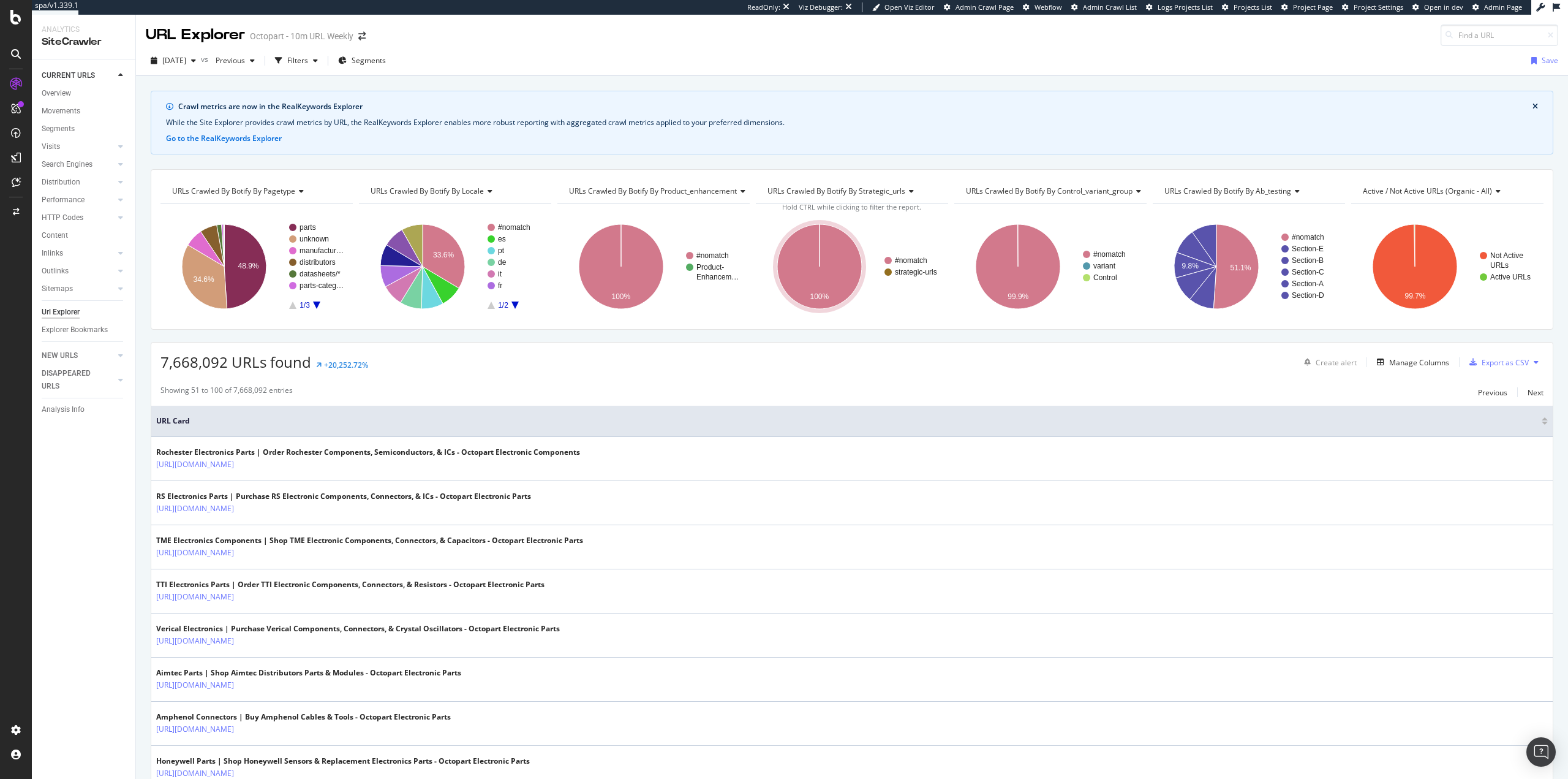
drag, startPoint x: 1358, startPoint y: 146, endPoint x: 1135, endPoint y: 232, distance: 239.0
click at [1358, 146] on div "Crawl metrics are now in the RealKeywords Explorer While the Site Explorer prov…" at bounding box center [852, 122] width 1403 height 64
click at [1528, 392] on div "Next" at bounding box center [1536, 392] width 16 height 10
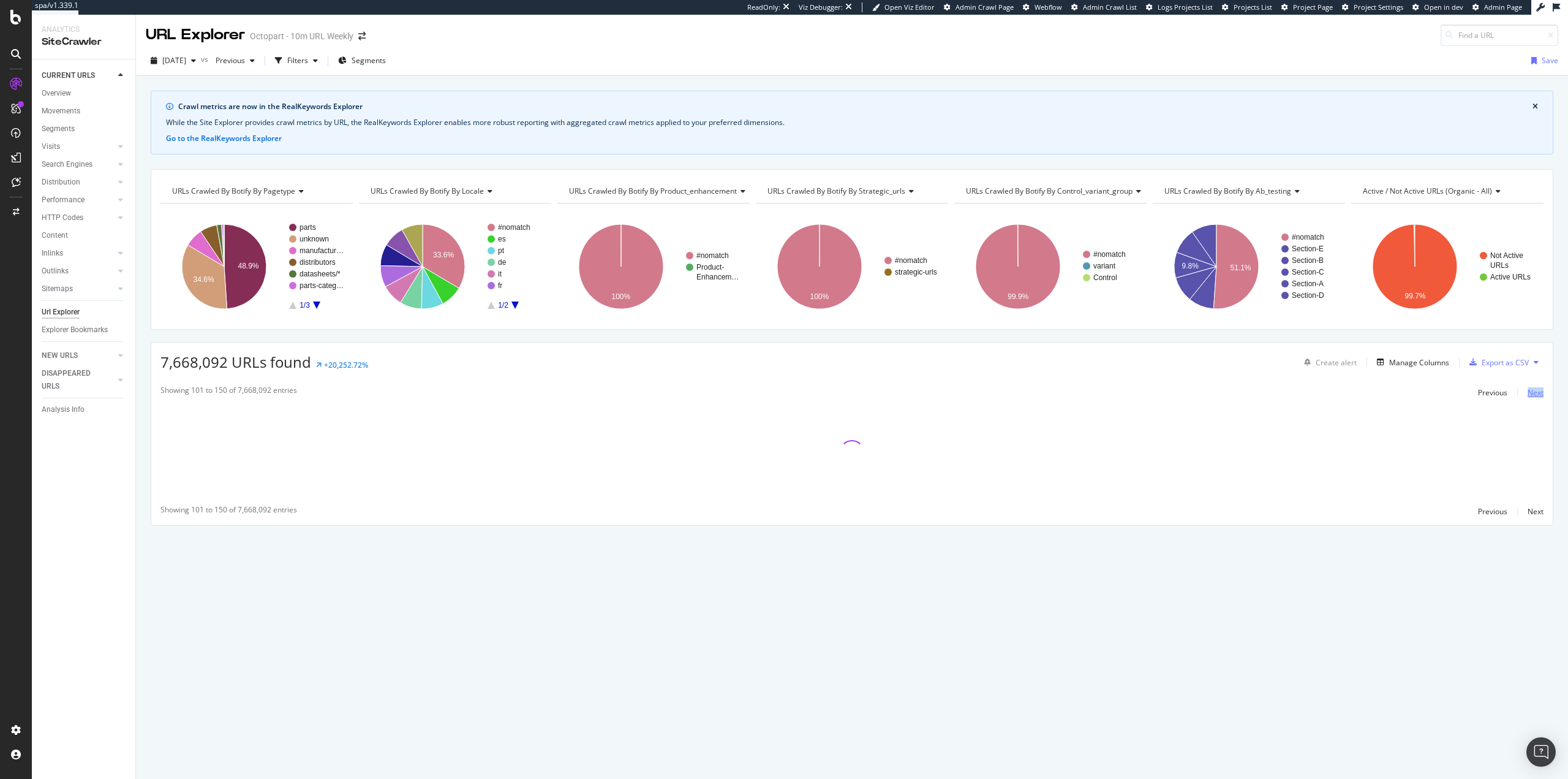
click at [1527, 392] on div "Previous Next" at bounding box center [1511, 392] width 65 height 15
click at [1528, 392] on div "Next" at bounding box center [1536, 392] width 16 height 10
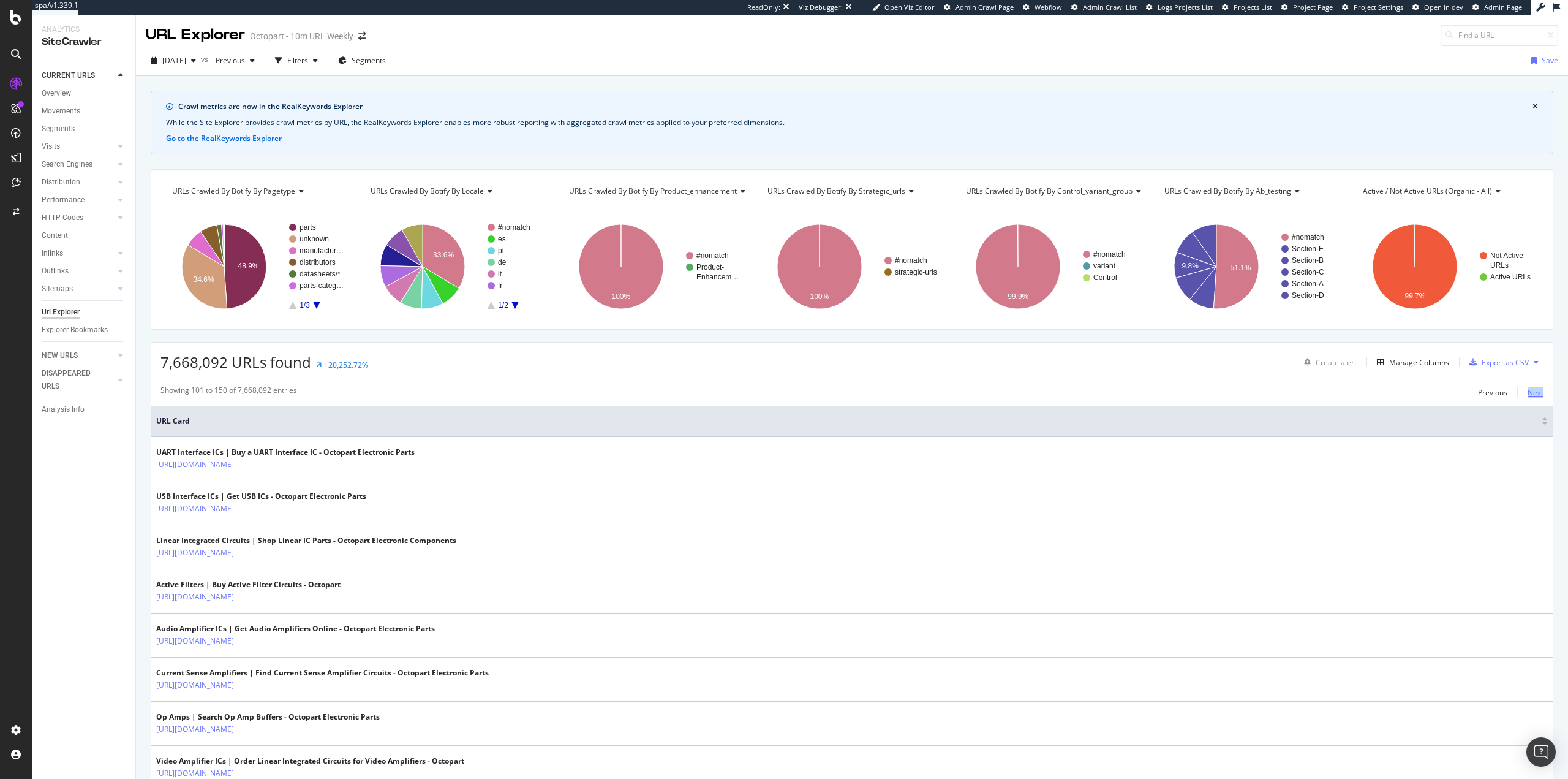
click at [1531, 387] on div "Next" at bounding box center [1536, 392] width 16 height 10
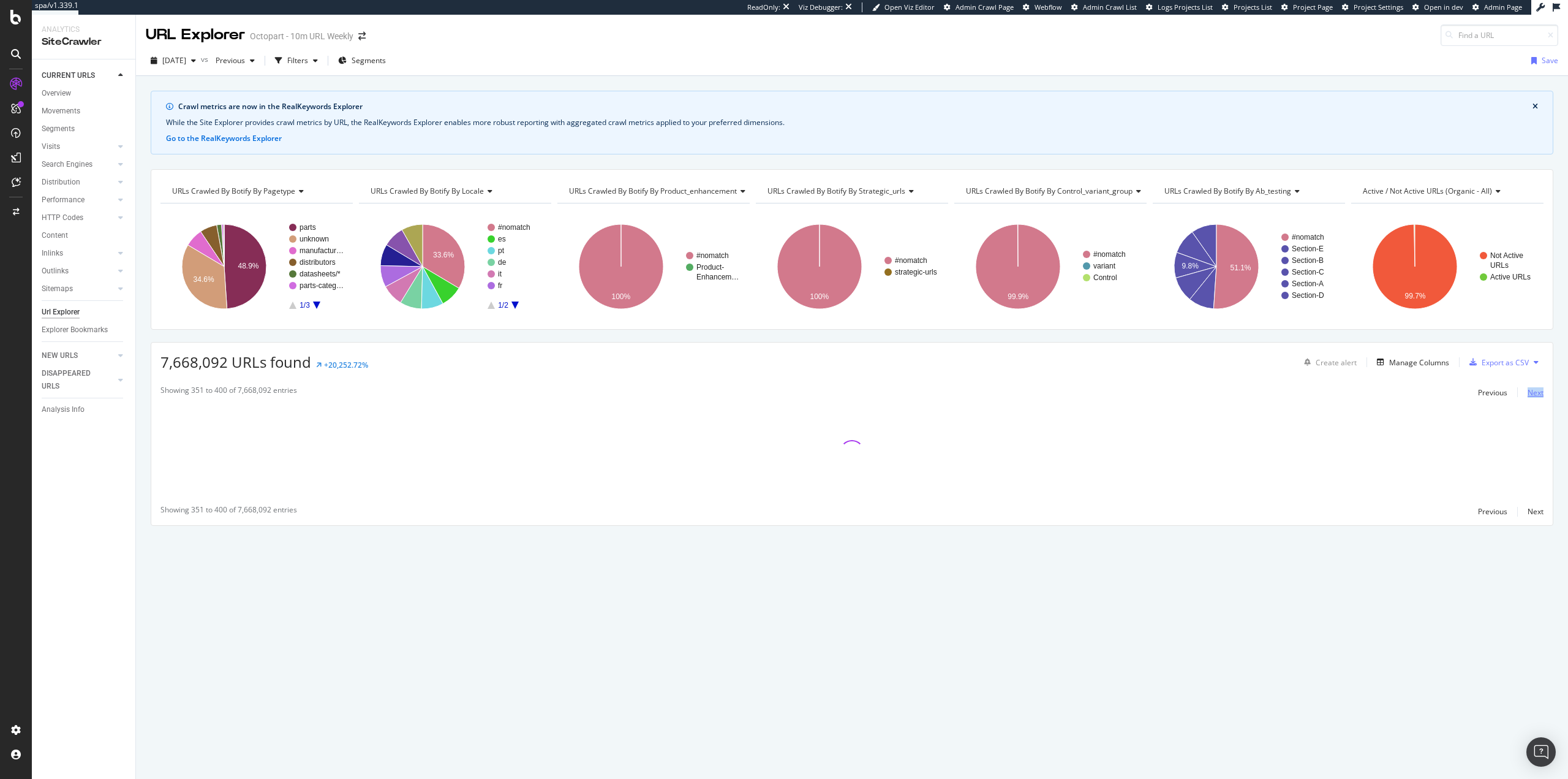
click at [1531, 388] on div "Next" at bounding box center [1536, 392] width 16 height 10
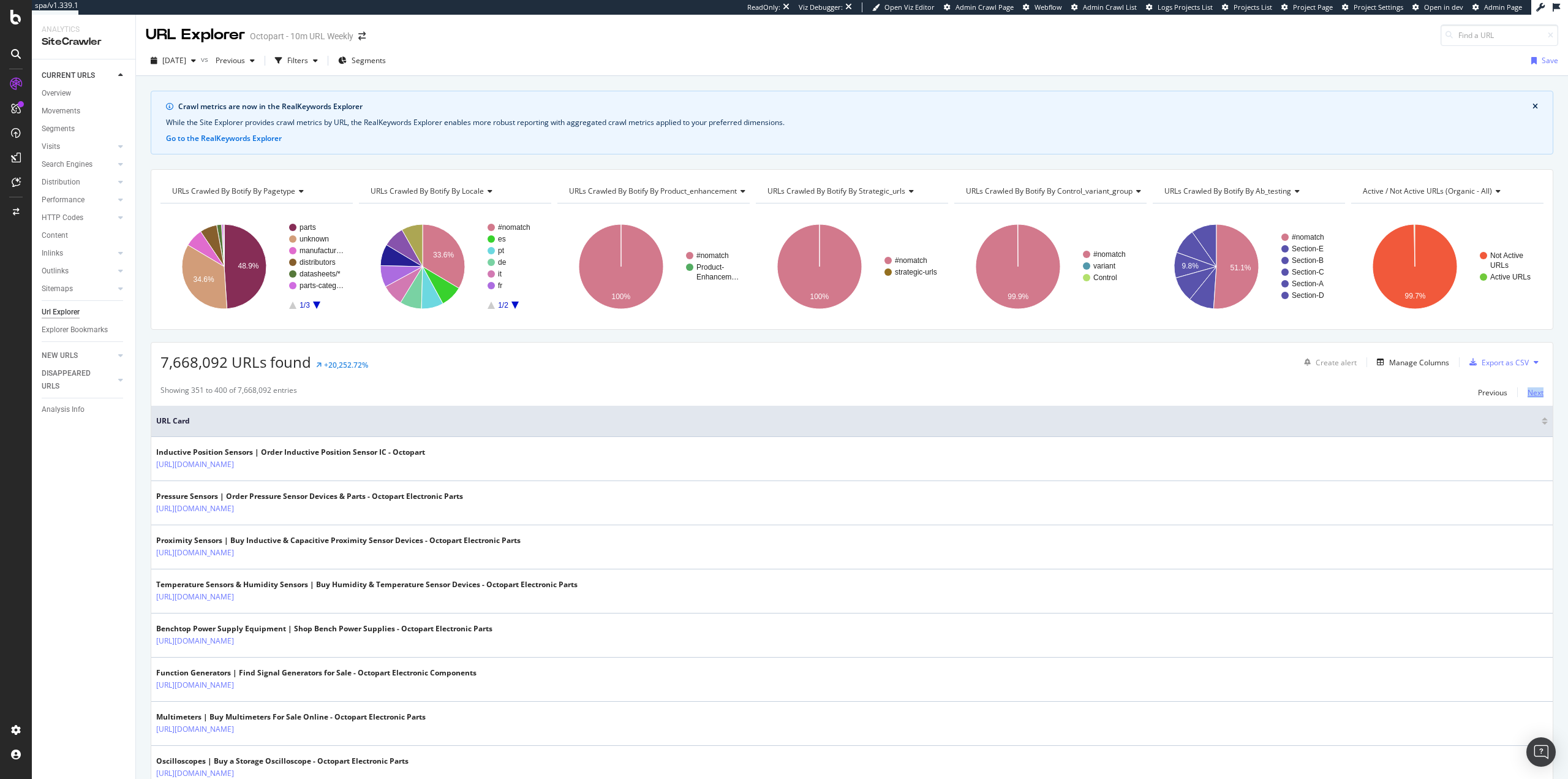
click at [1531, 390] on div "Next" at bounding box center [1536, 392] width 16 height 10
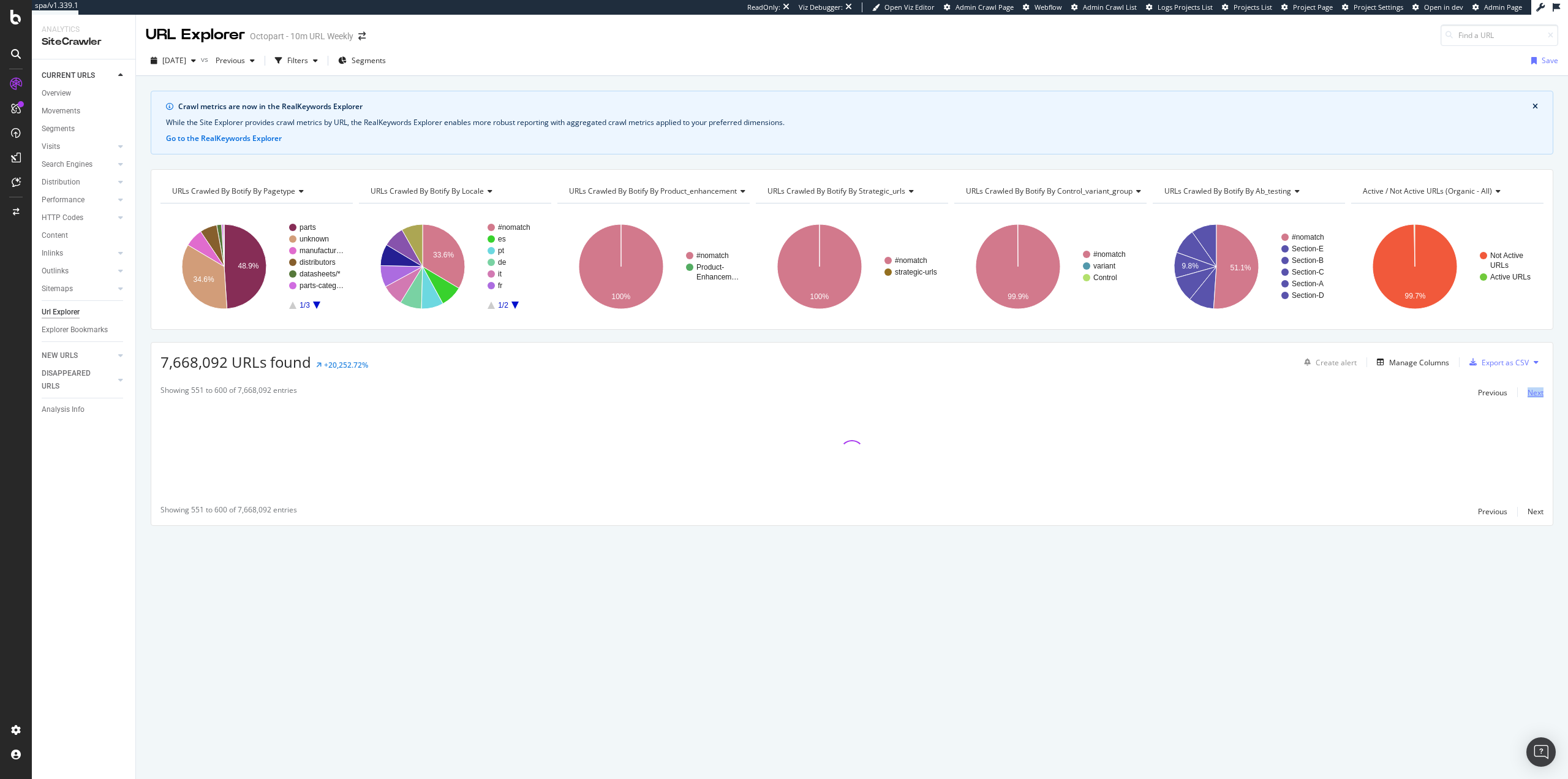
click at [1531, 390] on div "Next" at bounding box center [1536, 392] width 16 height 10
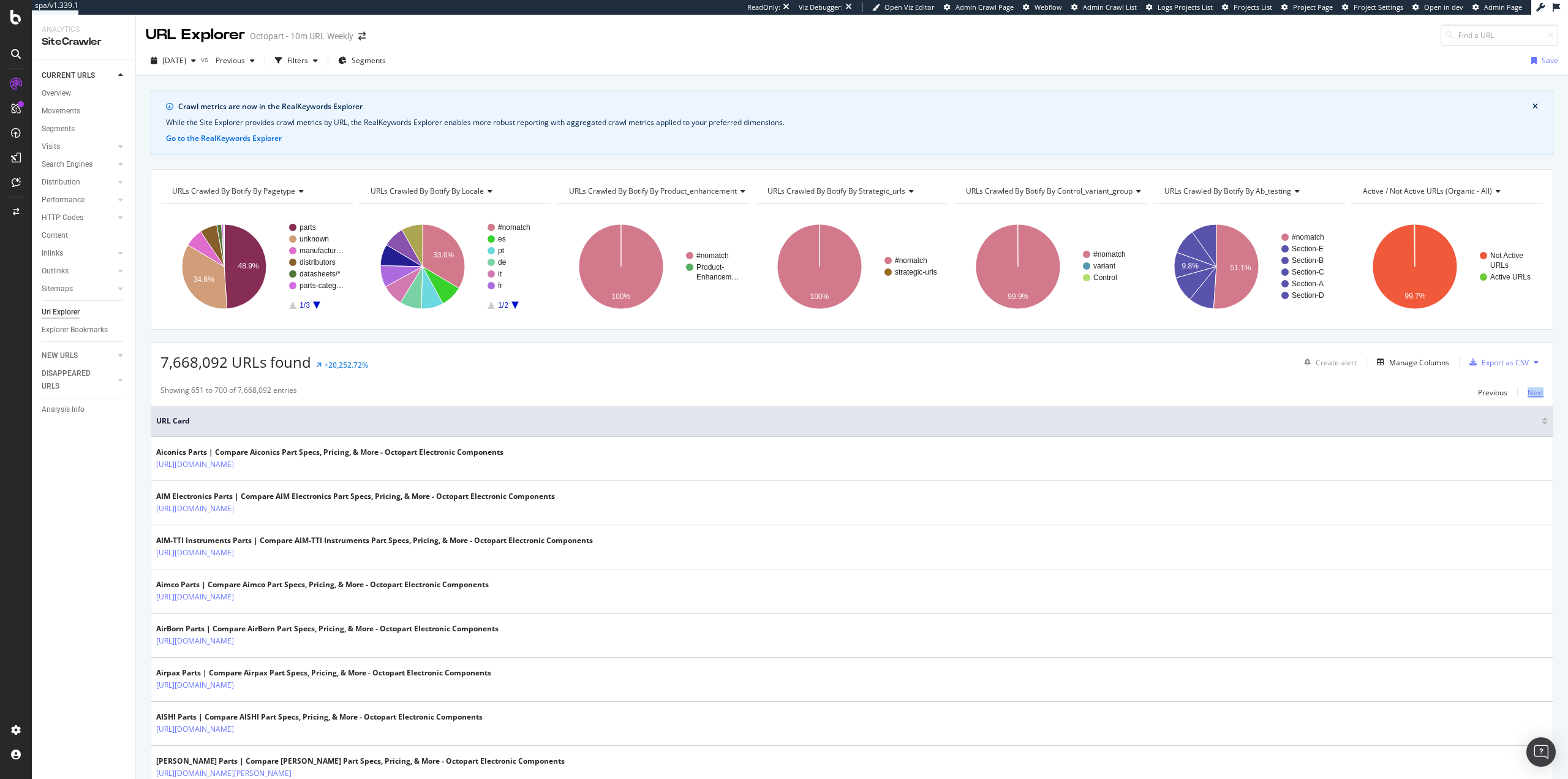
click at [1529, 390] on div "Next" at bounding box center [1536, 392] width 16 height 10
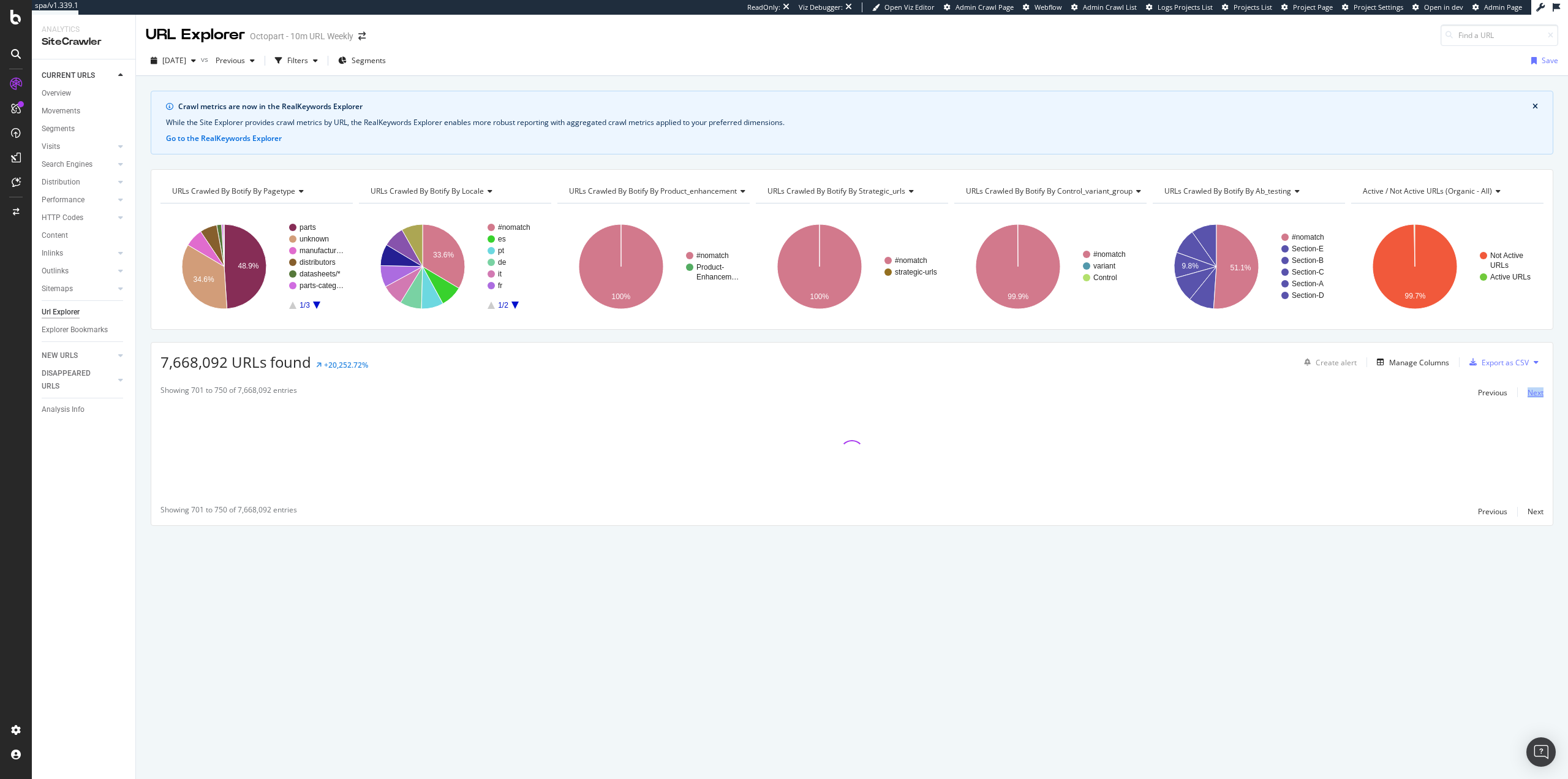
click at [1529, 390] on div "Next" at bounding box center [1536, 392] width 16 height 10
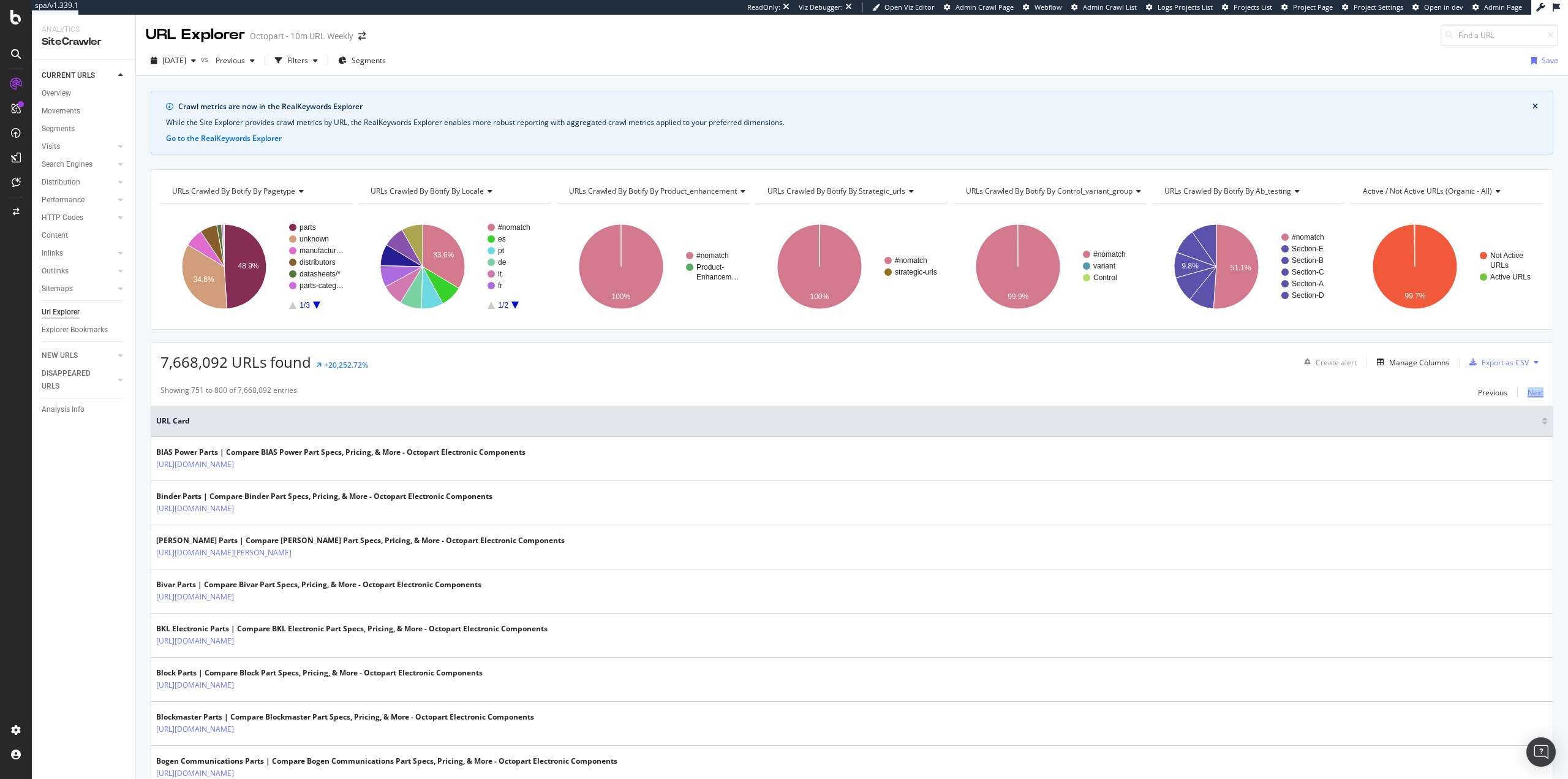
click at [1529, 390] on div "Next" at bounding box center [1536, 392] width 16 height 10
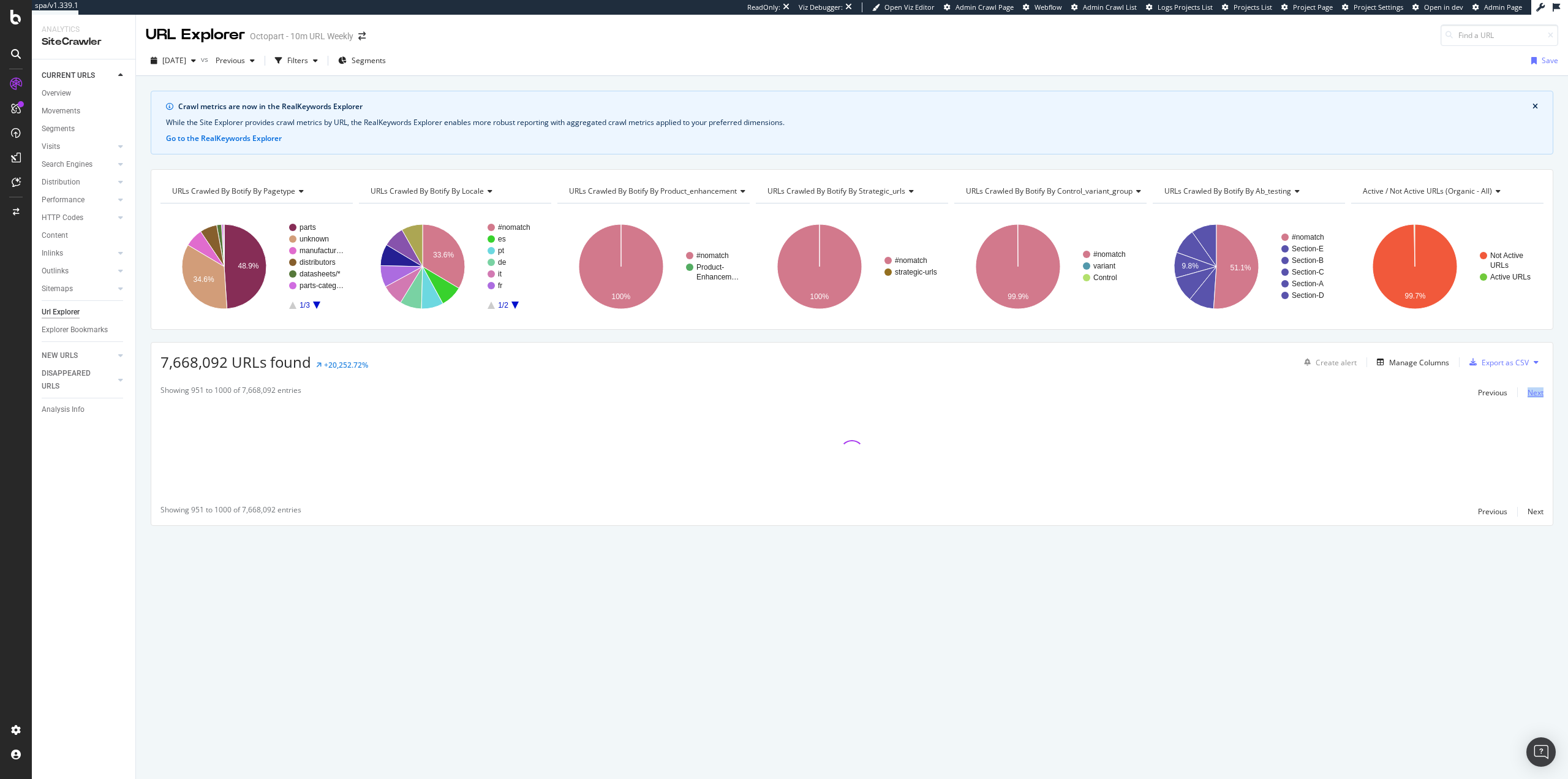
click at [1529, 390] on div "Next" at bounding box center [1536, 392] width 16 height 10
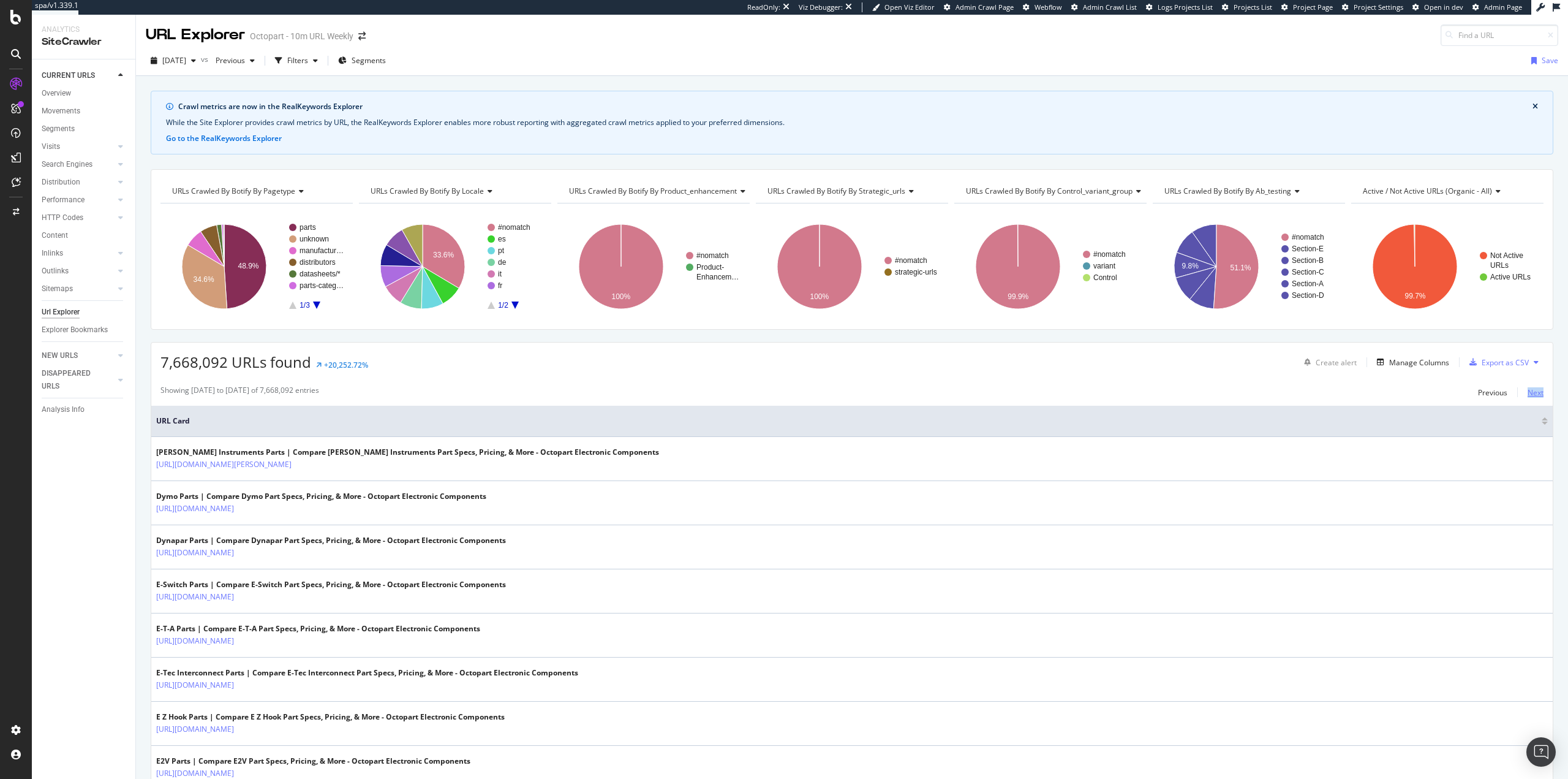
click at [1529, 390] on div "Next" at bounding box center [1536, 392] width 16 height 10
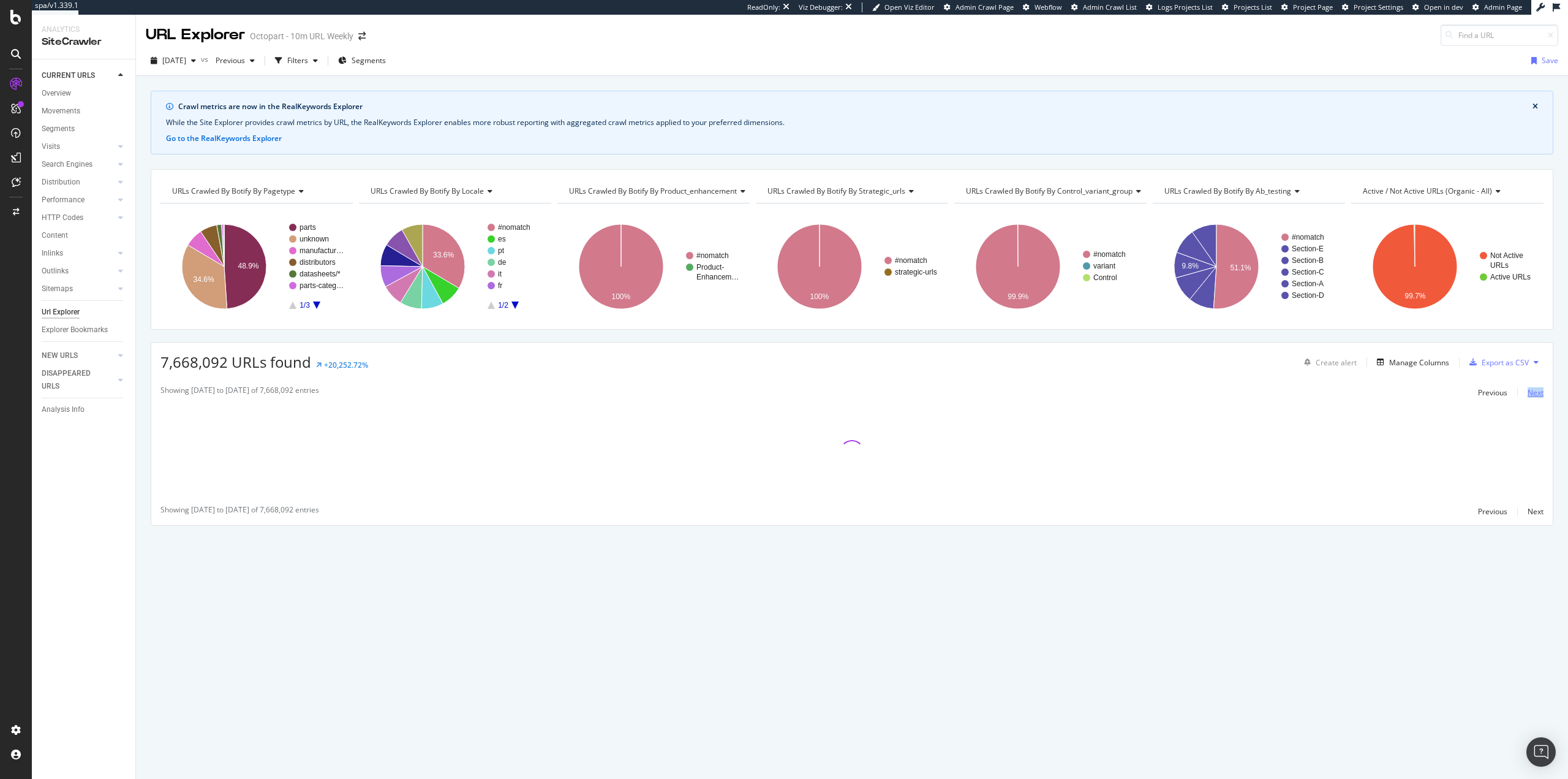
click at [1529, 390] on div "Next" at bounding box center [1536, 392] width 16 height 10
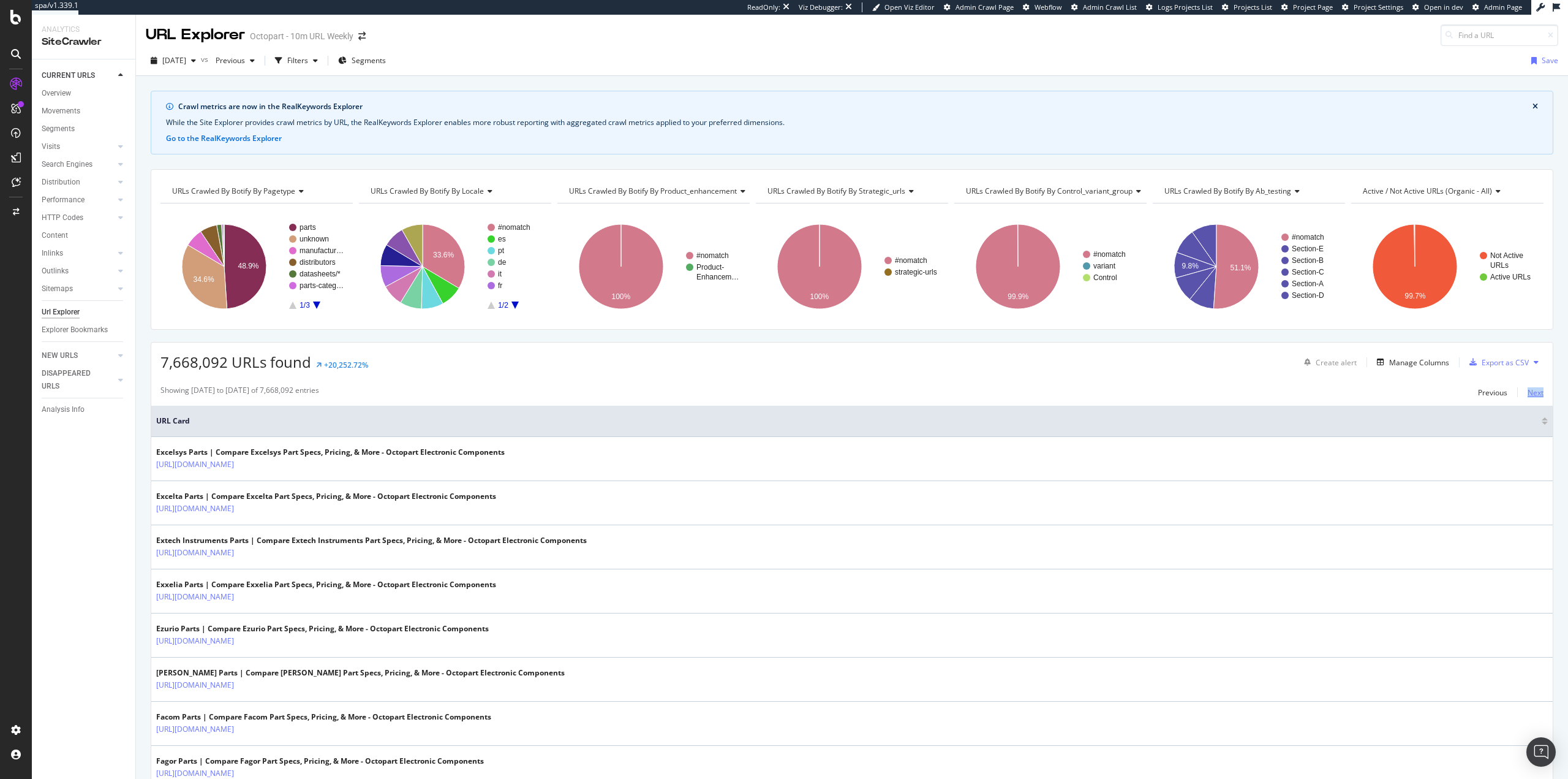
click at [1529, 390] on div "Next" at bounding box center [1536, 392] width 16 height 10
click at [1528, 392] on div "Next" at bounding box center [1536, 392] width 16 height 10
click at [1485, 393] on div "Previous" at bounding box center [1492, 392] width 29 height 10
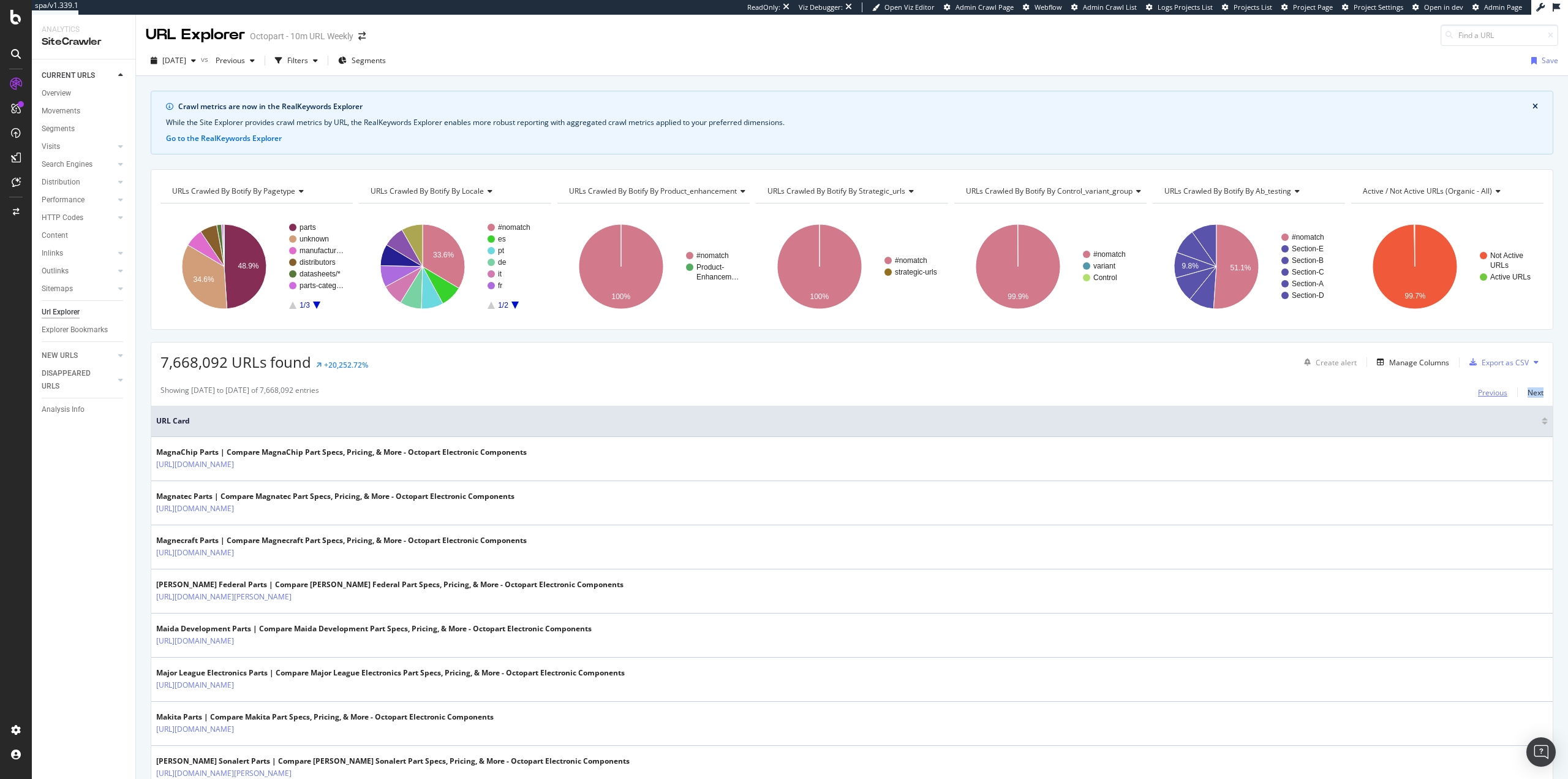
click at [1485, 393] on div "Previous" at bounding box center [1492, 392] width 29 height 10
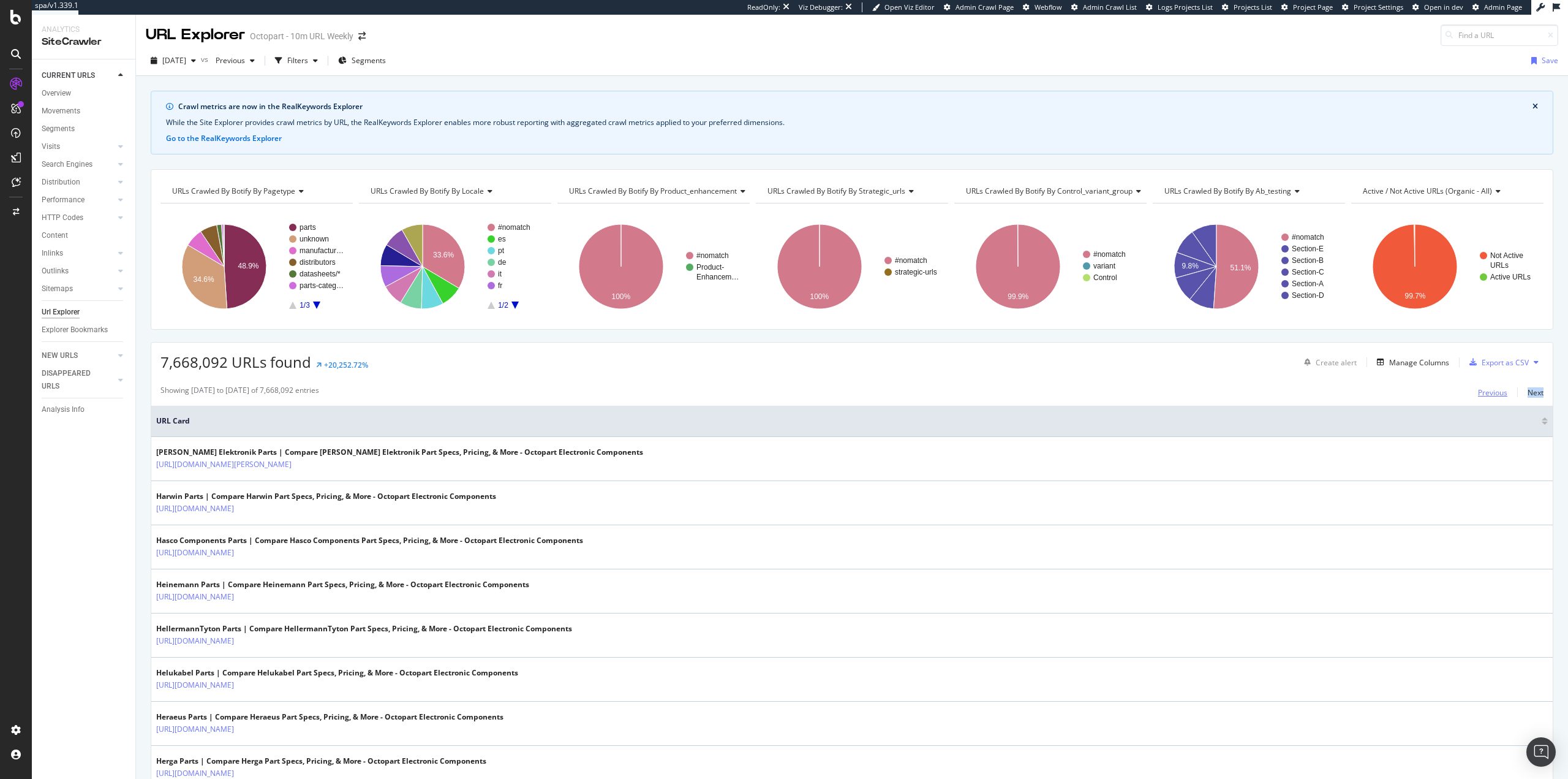
click at [1485, 393] on div "Previous" at bounding box center [1492, 392] width 29 height 10
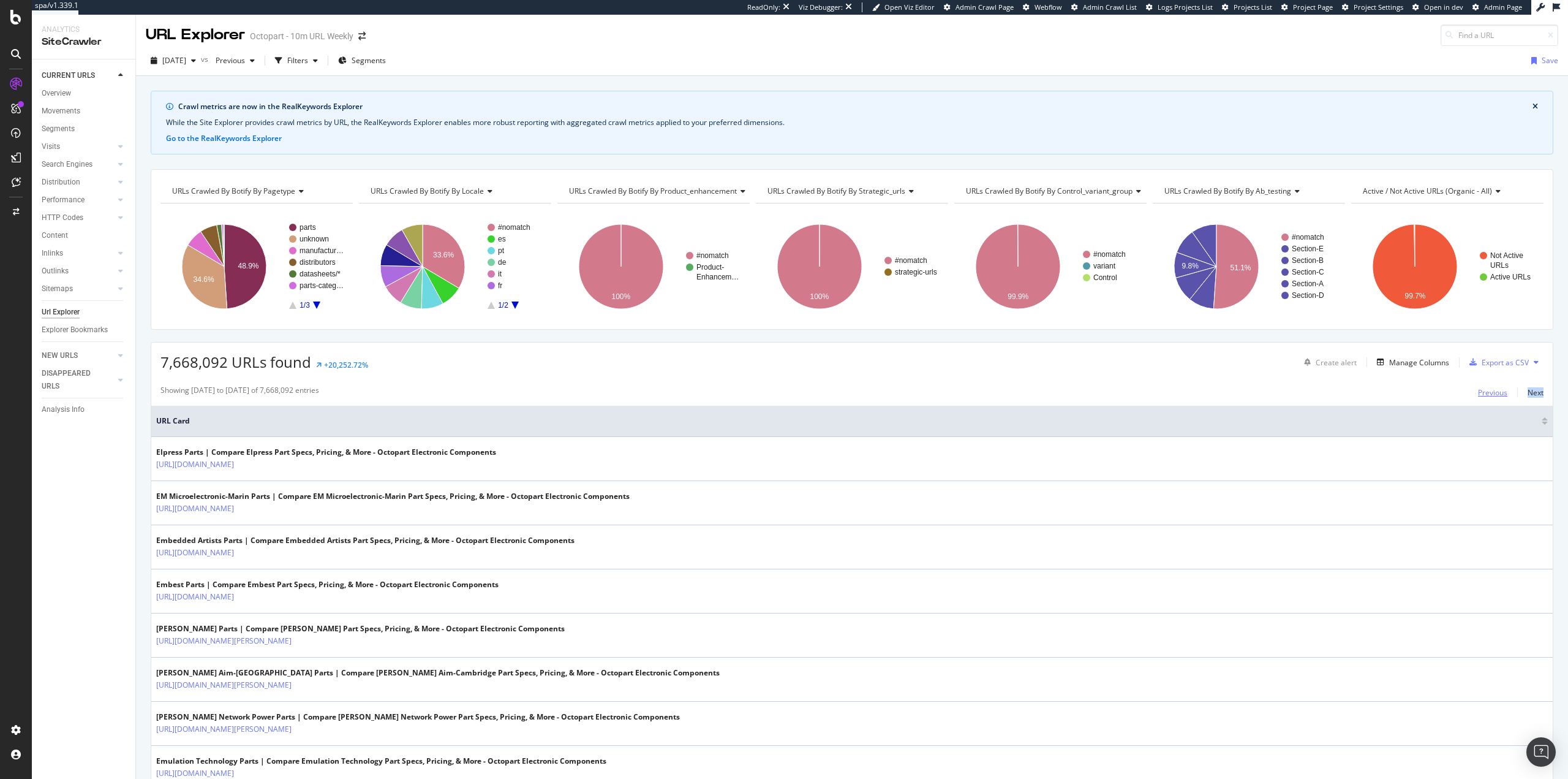
click at [1485, 393] on div "Previous" at bounding box center [1492, 392] width 29 height 10
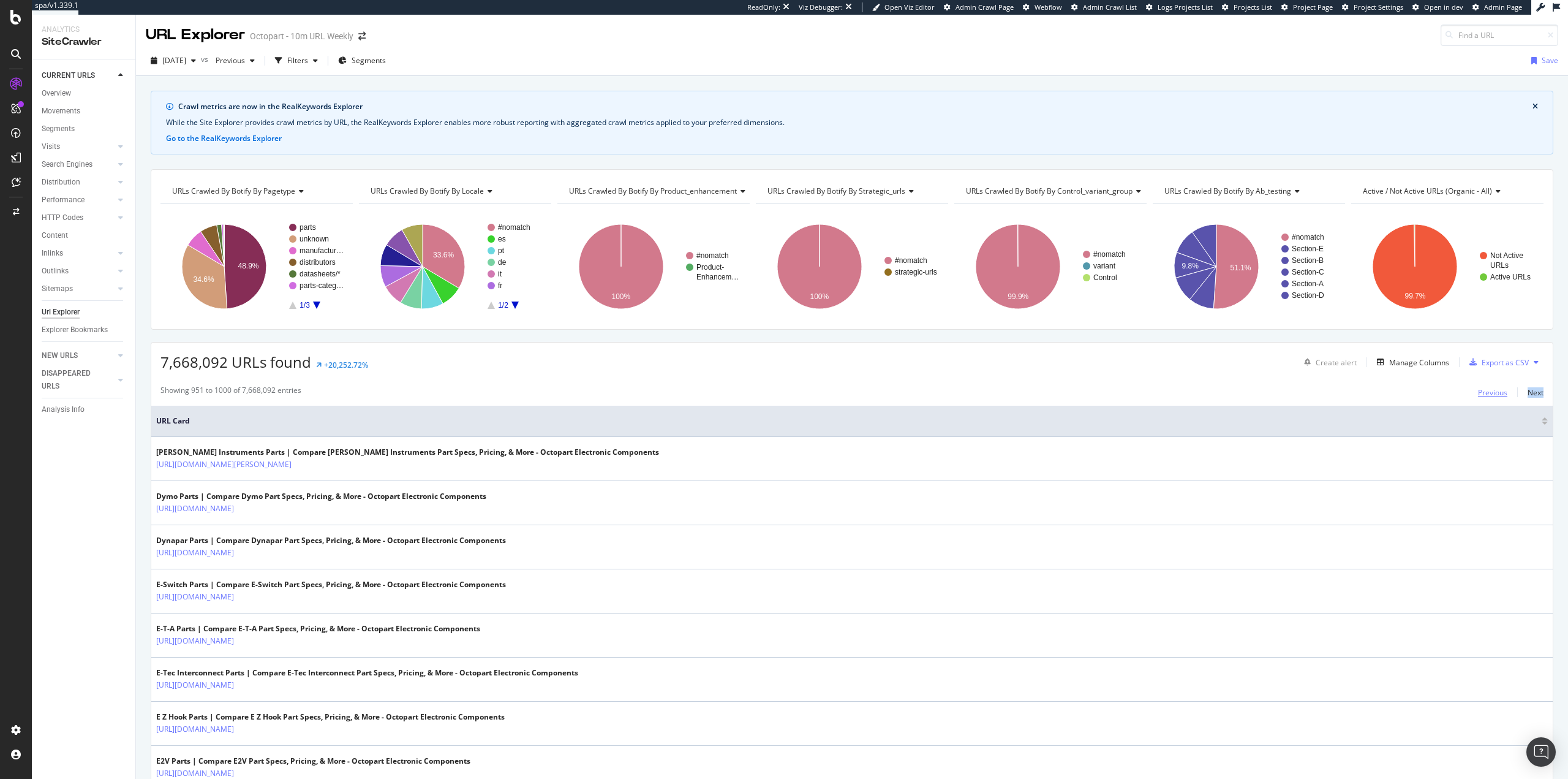
click at [1485, 393] on div "Previous" at bounding box center [1492, 392] width 29 height 10
click at [1479, 393] on div "Previous" at bounding box center [1492, 392] width 29 height 10
click at [1486, 396] on div "Previous" at bounding box center [1492, 392] width 29 height 10
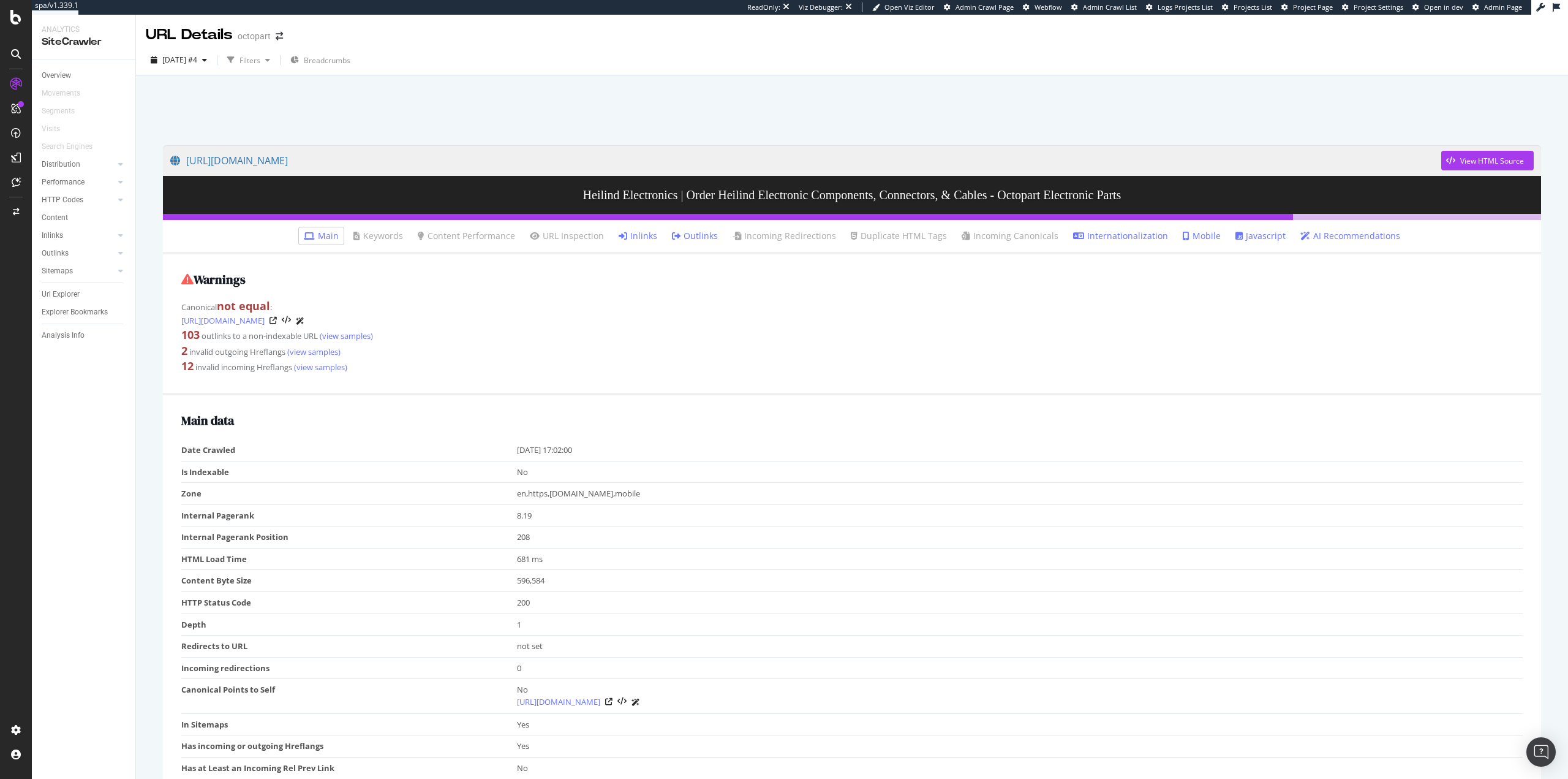
click at [1251, 231] on link "Javascript" at bounding box center [1260, 236] width 50 height 13
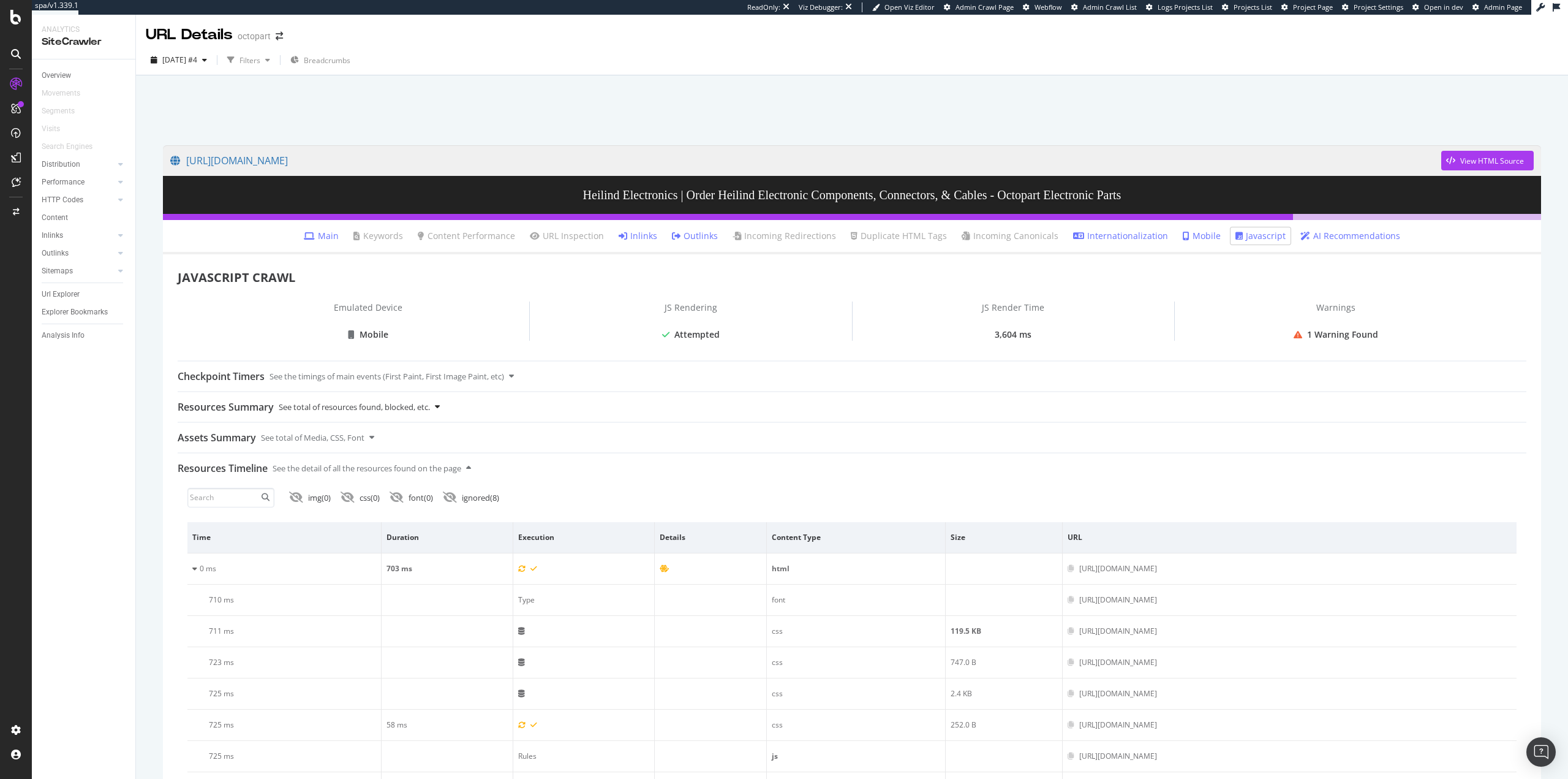
click at [350, 402] on div "See total of resources found, blocked, etc." at bounding box center [354, 406] width 151 height 29
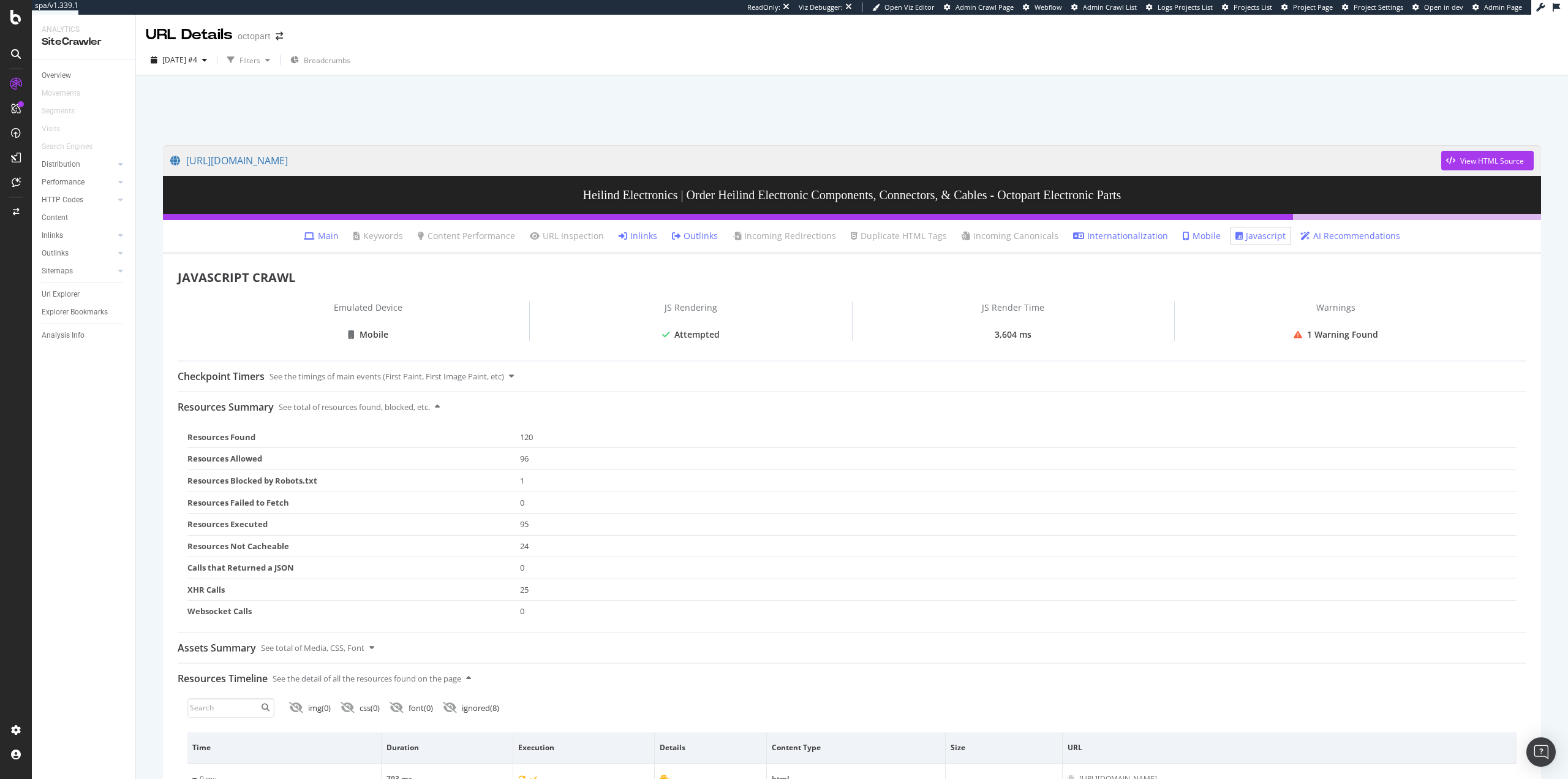
click at [334, 237] on link "Main" at bounding box center [321, 236] width 35 height 13
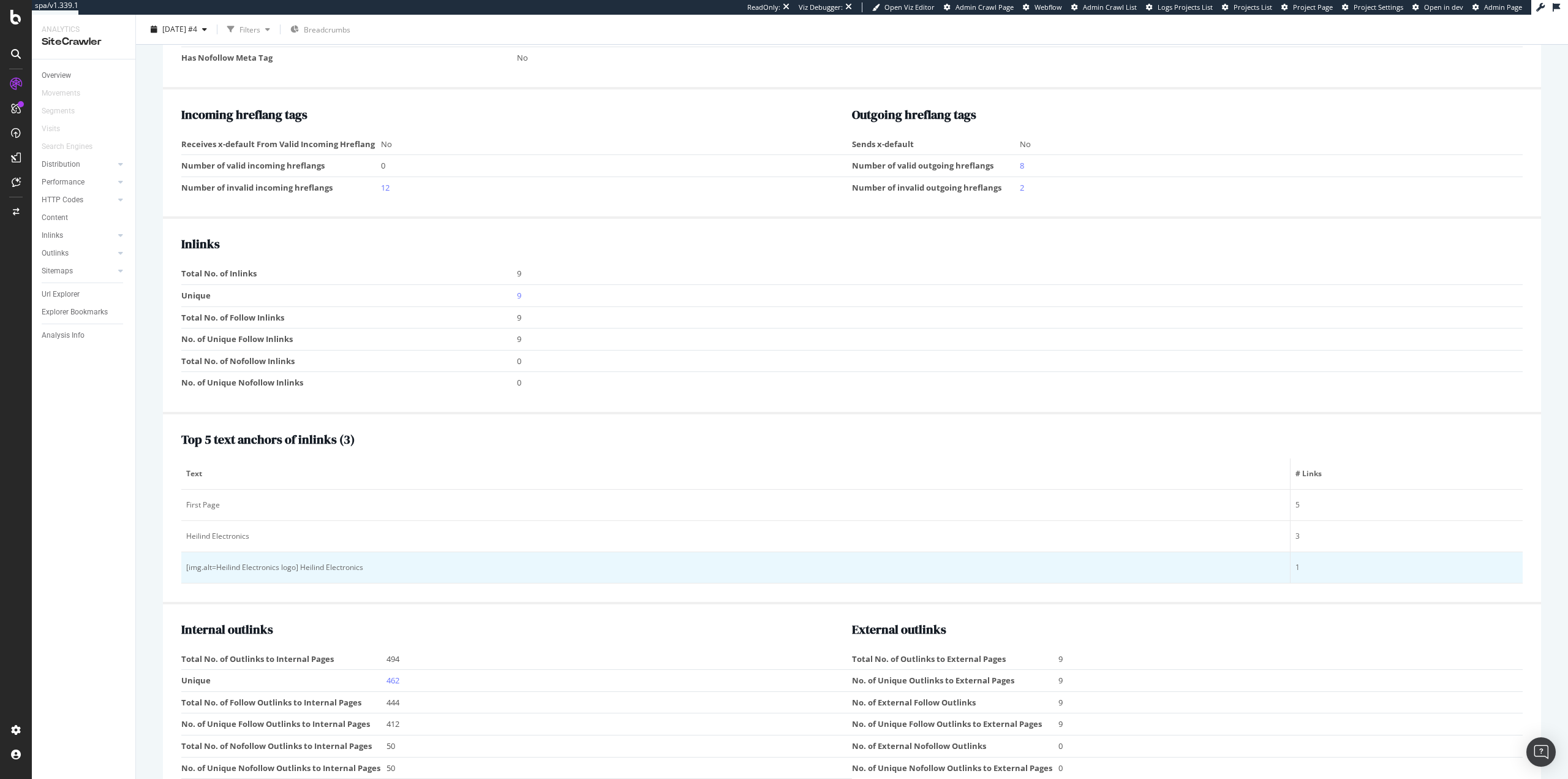
scroll to position [1153, 0]
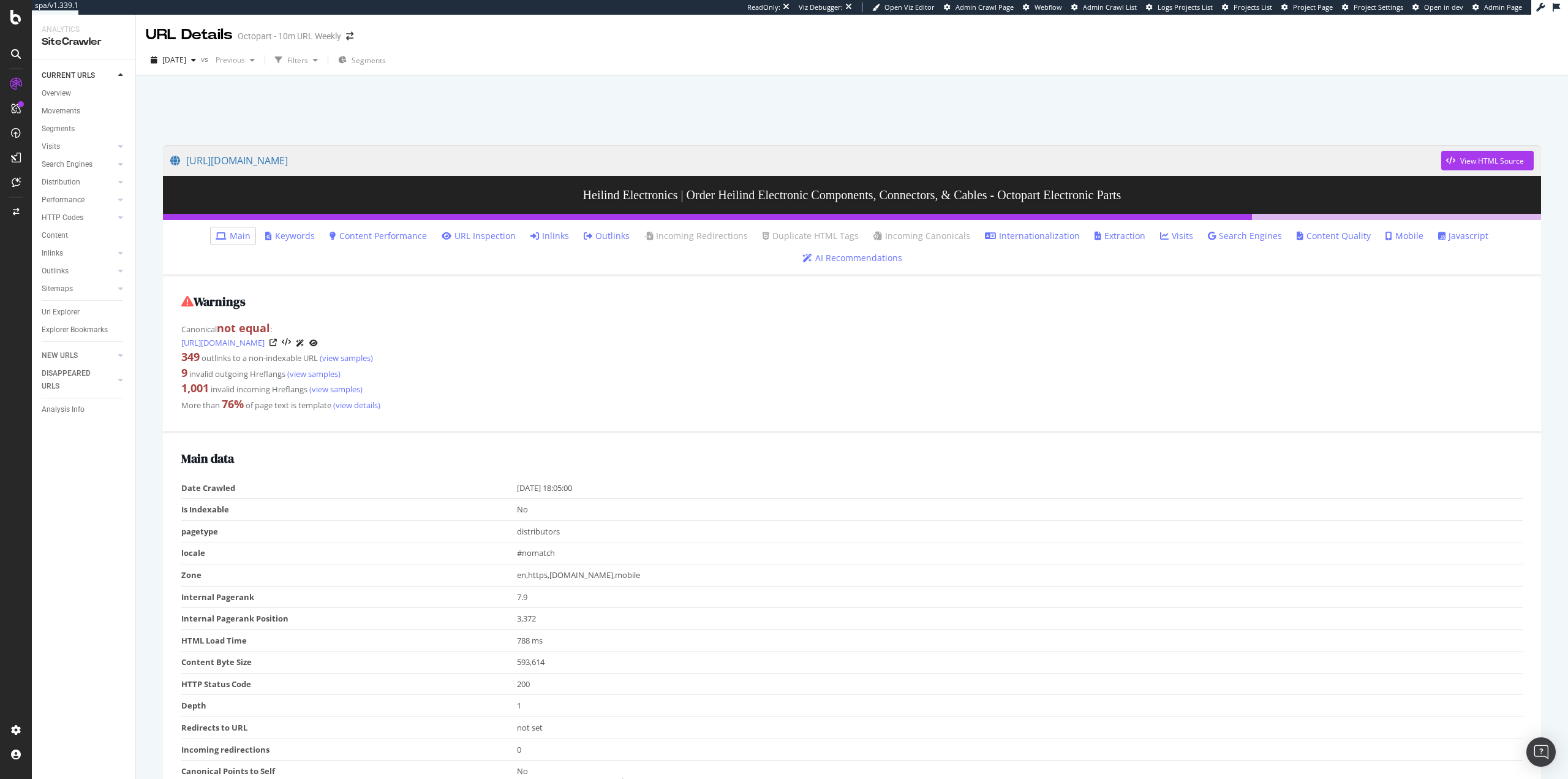
click at [1444, 237] on link "Javascript" at bounding box center [1463, 236] width 50 height 13
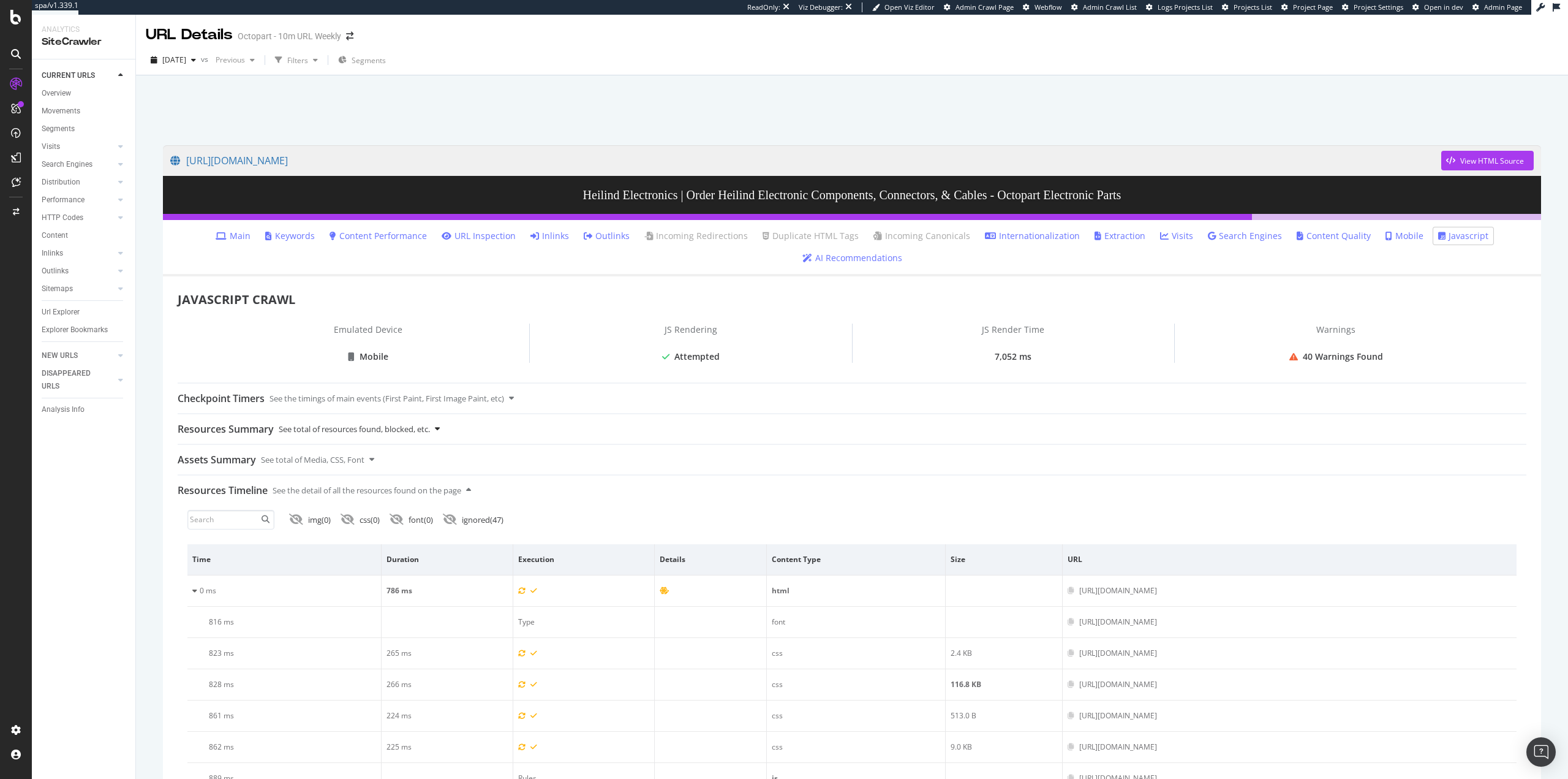
click at [368, 430] on div "See total of resources found, blocked, etc." at bounding box center [354, 428] width 151 height 29
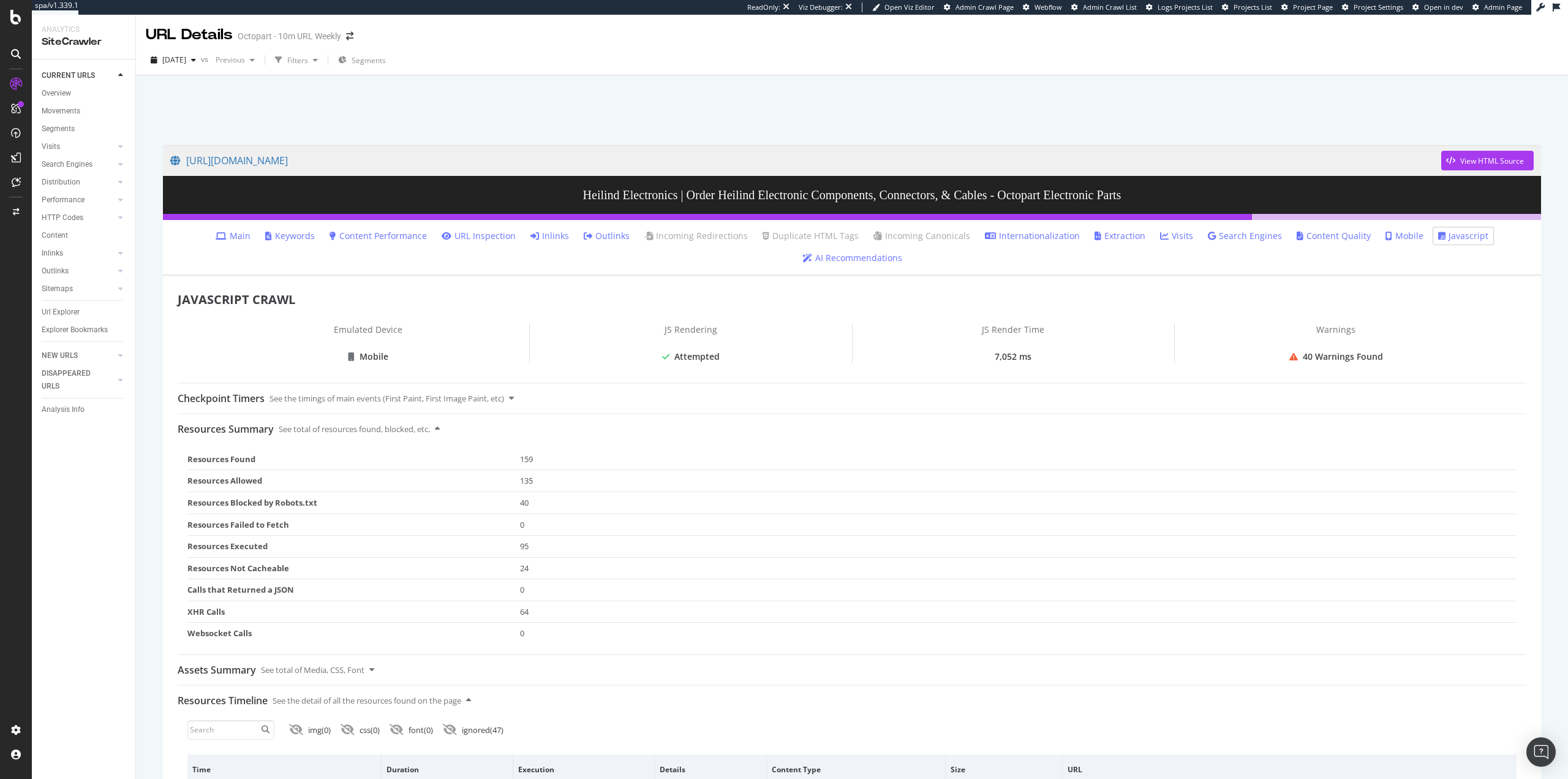
click at [247, 237] on link "Main" at bounding box center [233, 236] width 35 height 13
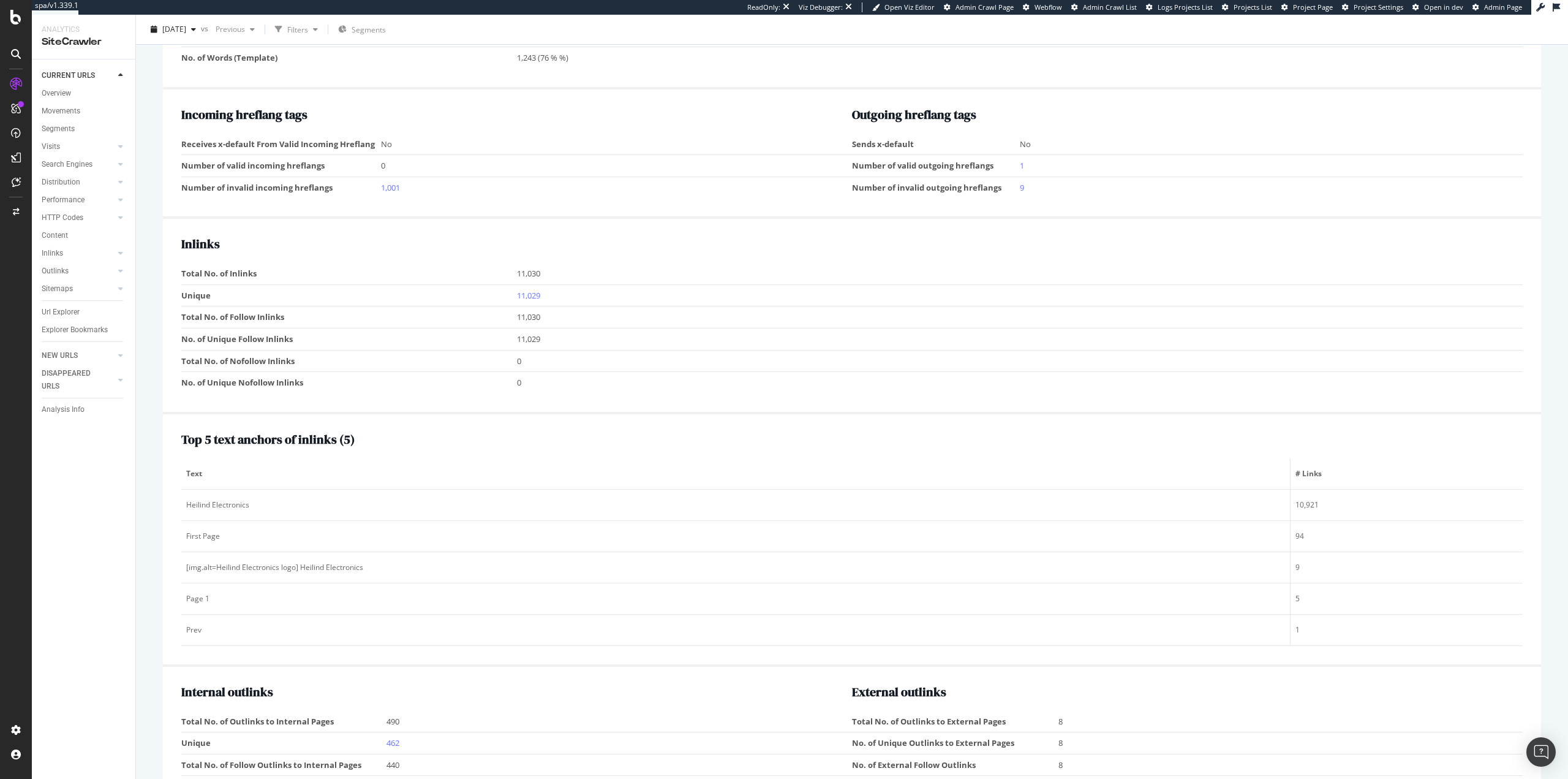
scroll to position [1341, 0]
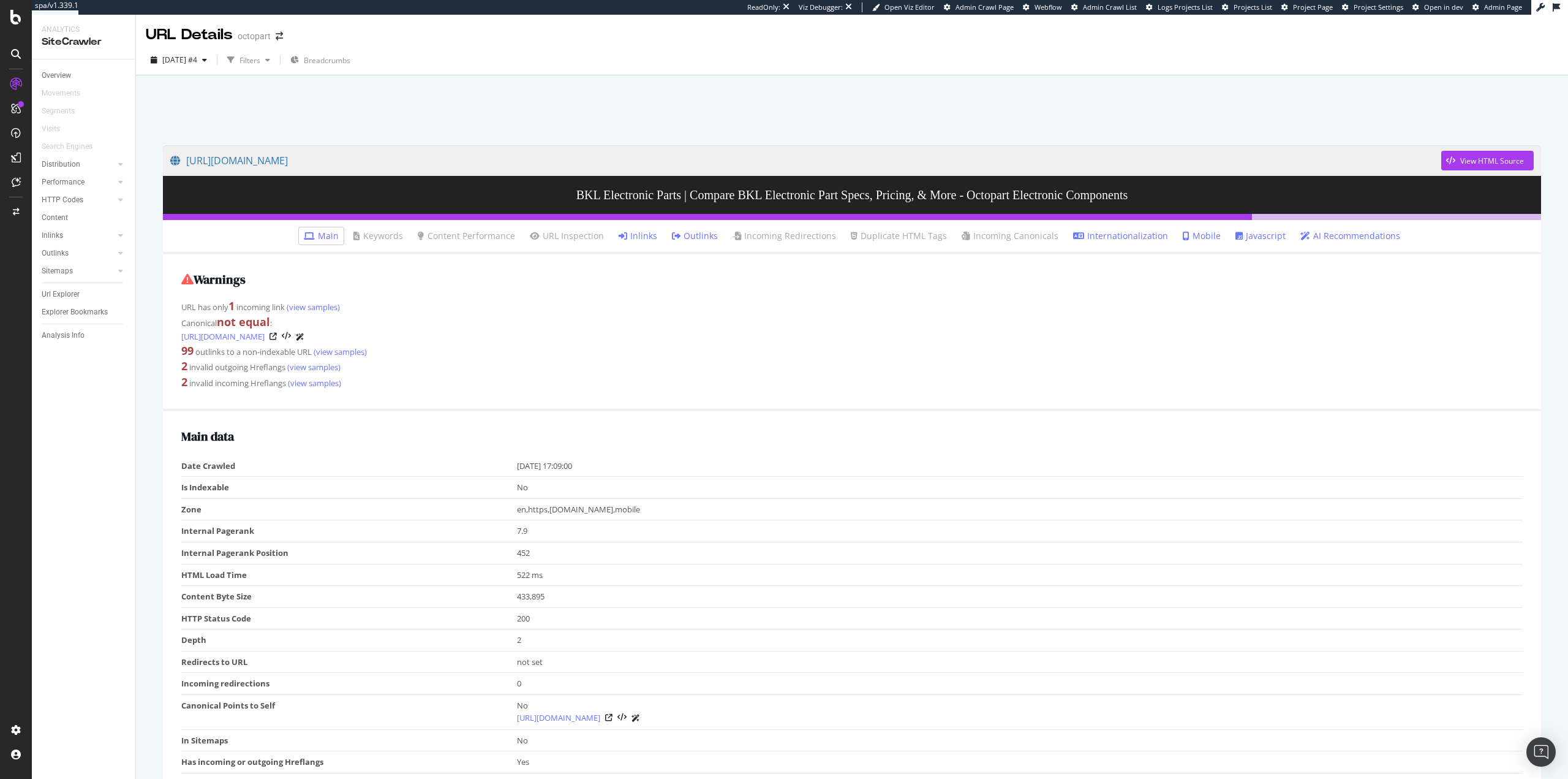
click at [1252, 236] on link "Javascript" at bounding box center [1260, 236] width 50 height 13
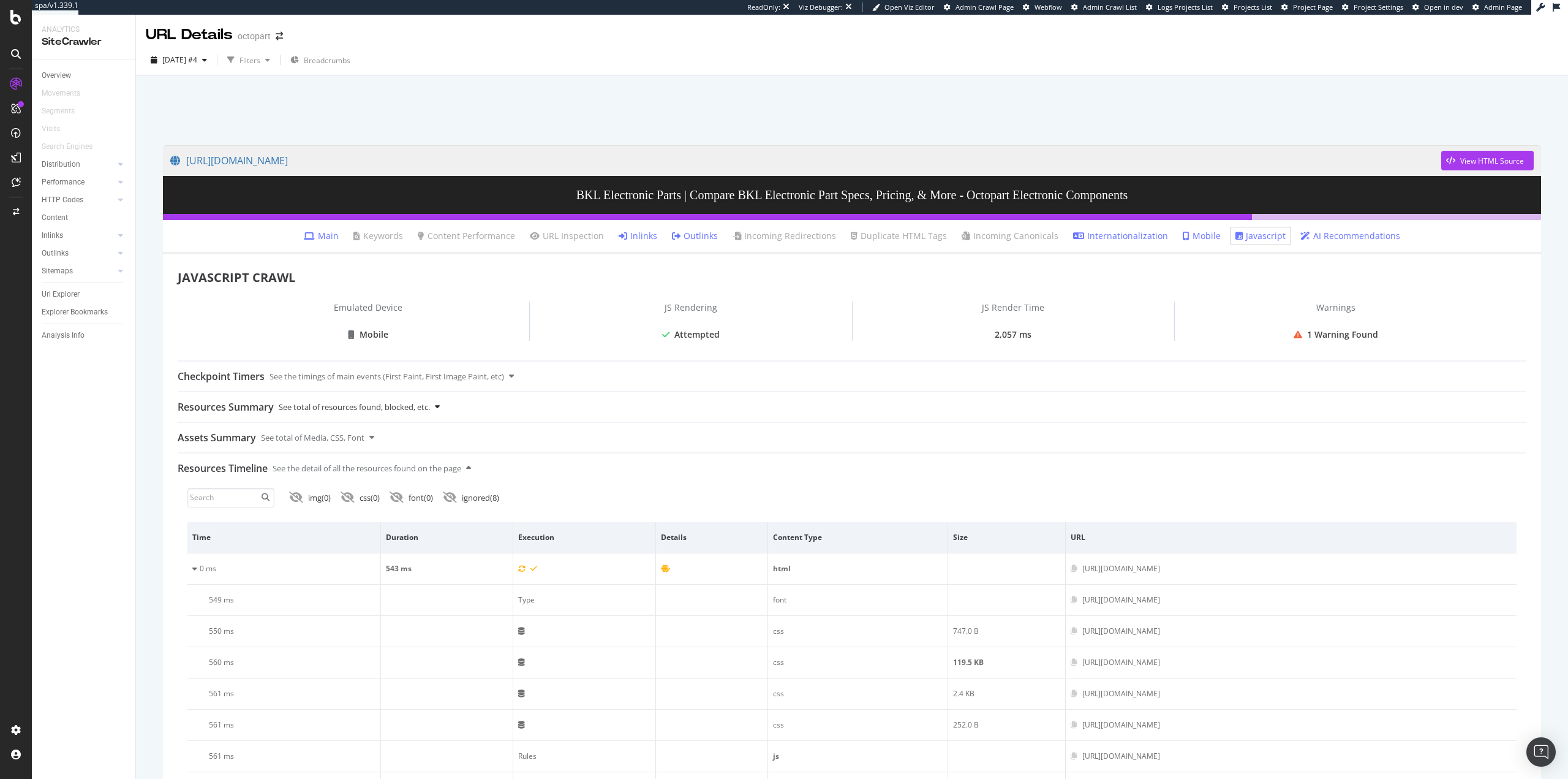
click at [367, 410] on div "See total of resources found, blocked, etc." at bounding box center [354, 406] width 151 height 29
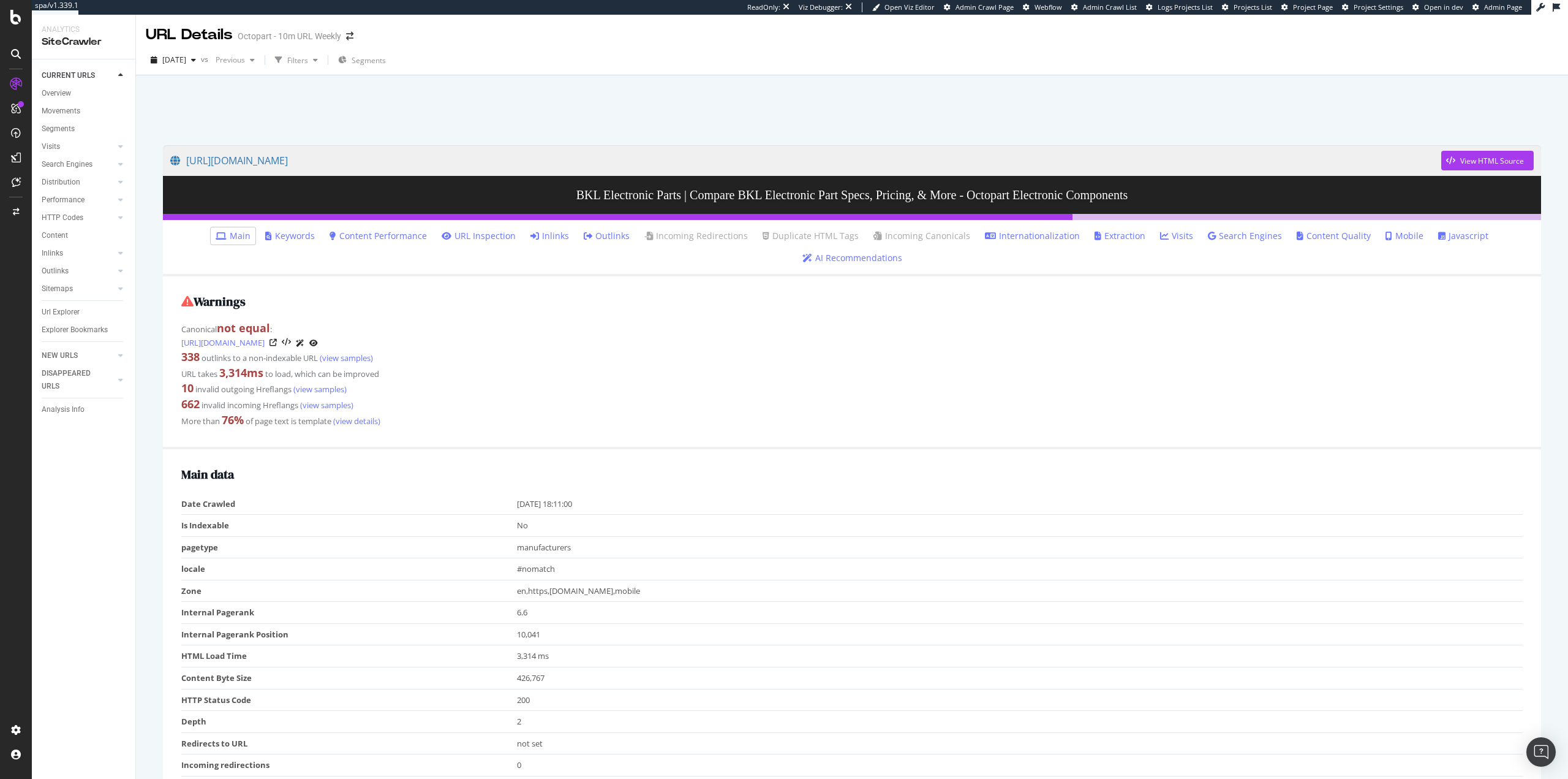
click at [1433, 229] on li "Javascript" at bounding box center [1463, 236] width 60 height 17
click at [1438, 233] on link "Javascript" at bounding box center [1463, 236] width 50 height 13
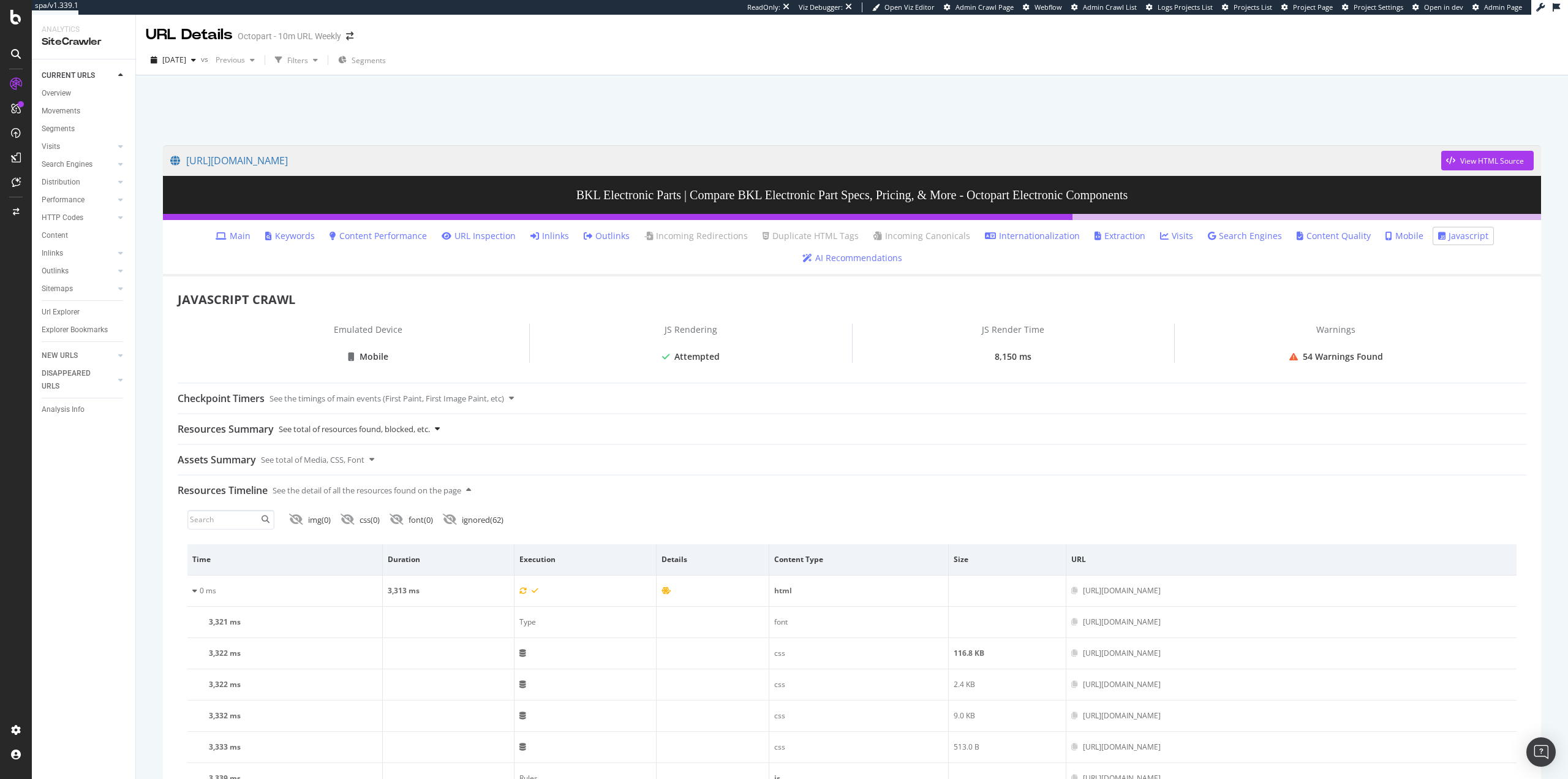
click at [422, 430] on div "See total of resources found, blocked, etc." at bounding box center [354, 428] width 151 height 29
